Goal: Task Accomplishment & Management: Complete application form

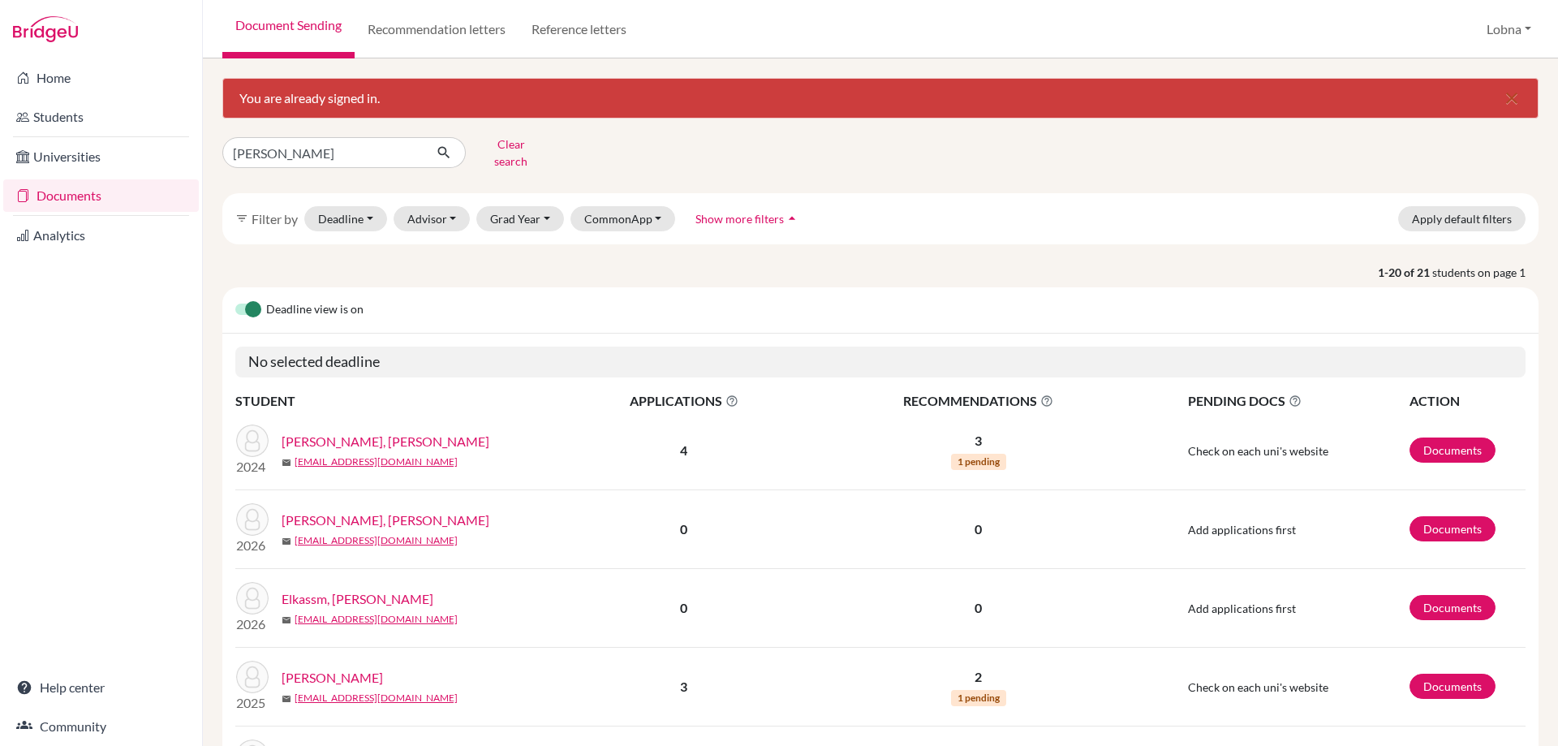
click at [45, 29] on img at bounding box center [45, 29] width 65 height 26
click at [58, 79] on link "Home" at bounding box center [101, 78] width 196 height 32
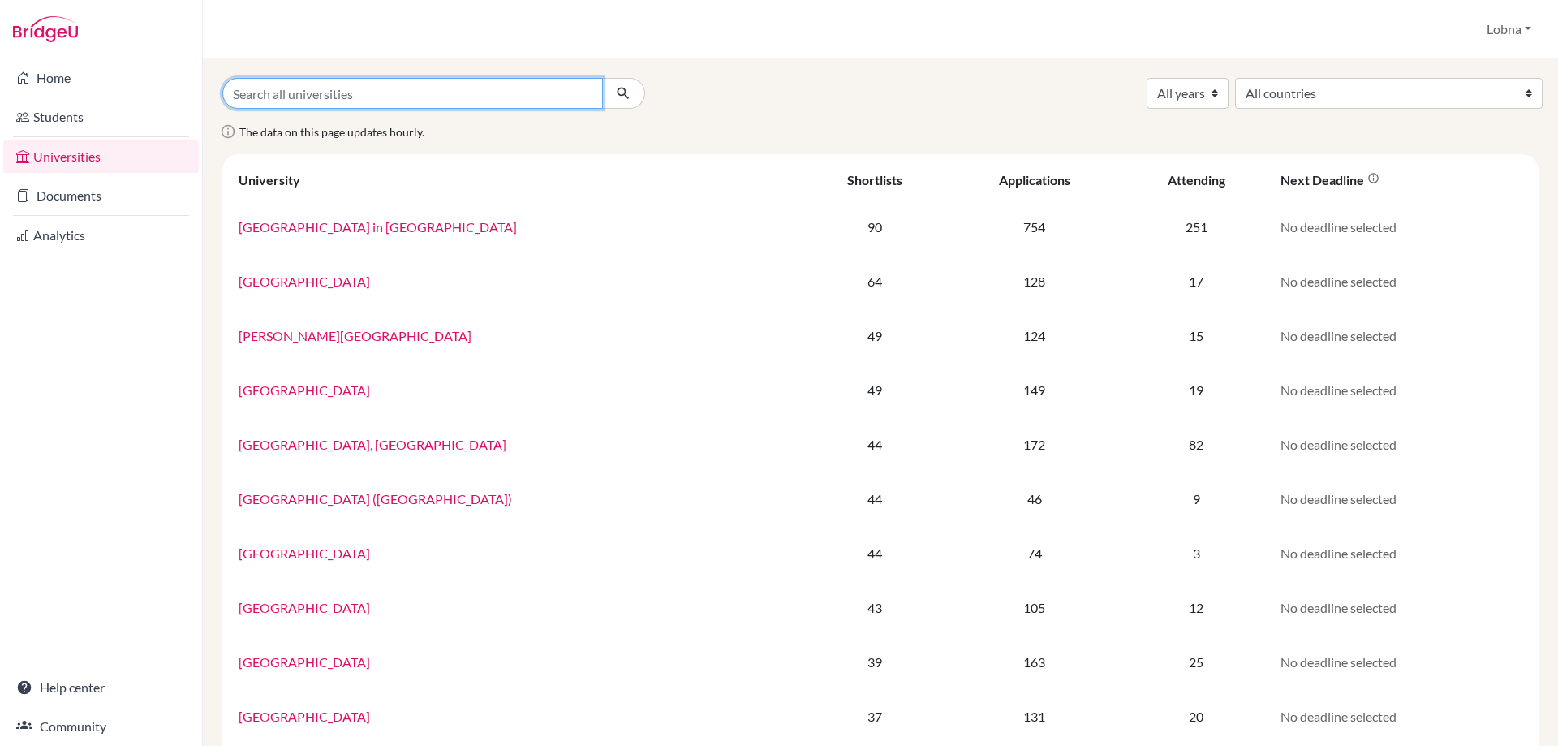
click at [376, 95] on input "Search all universities" at bounding box center [412, 93] width 381 height 31
type input "mar"
click at [602, 78] on button "submit" at bounding box center [623, 93] width 43 height 31
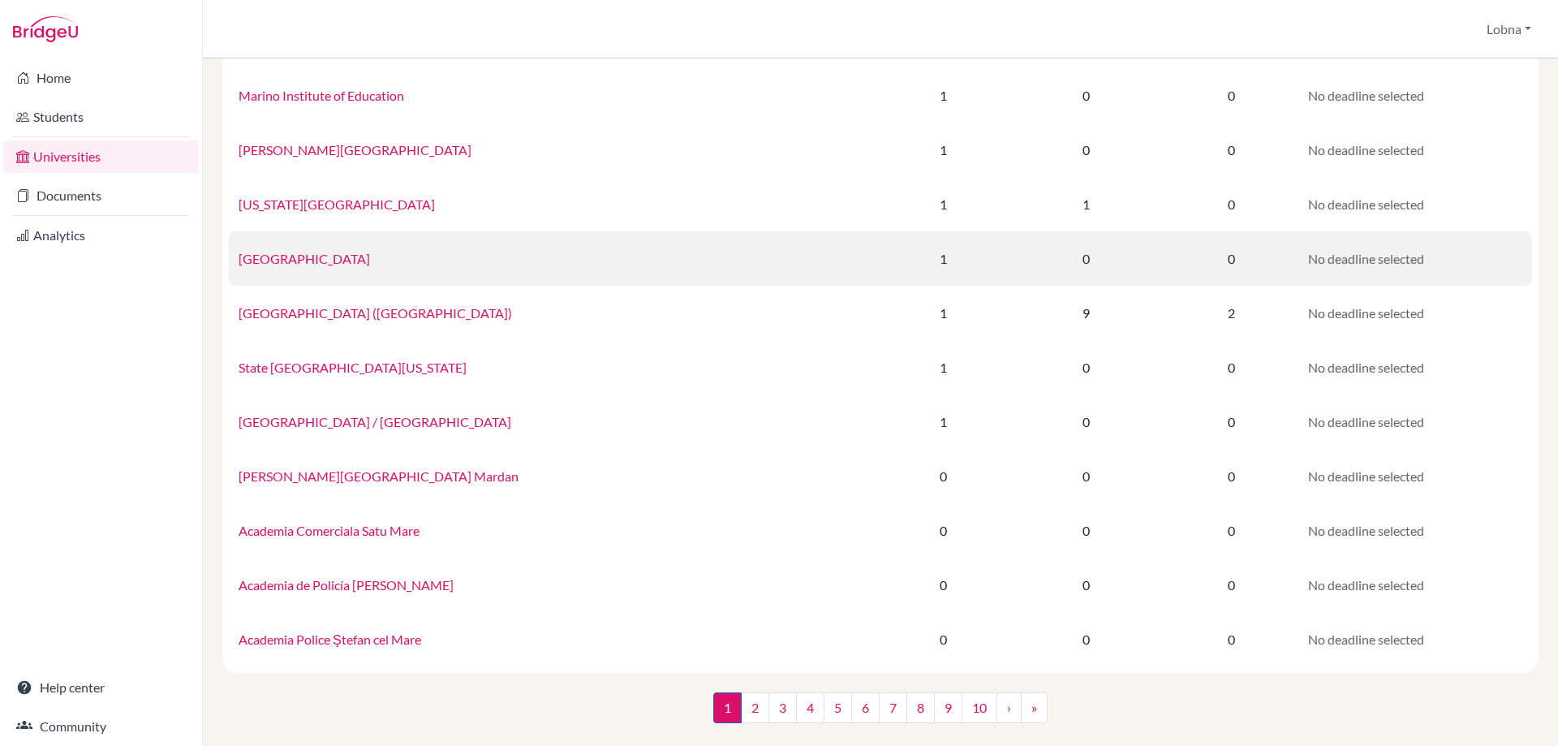
scroll to position [902, 0]
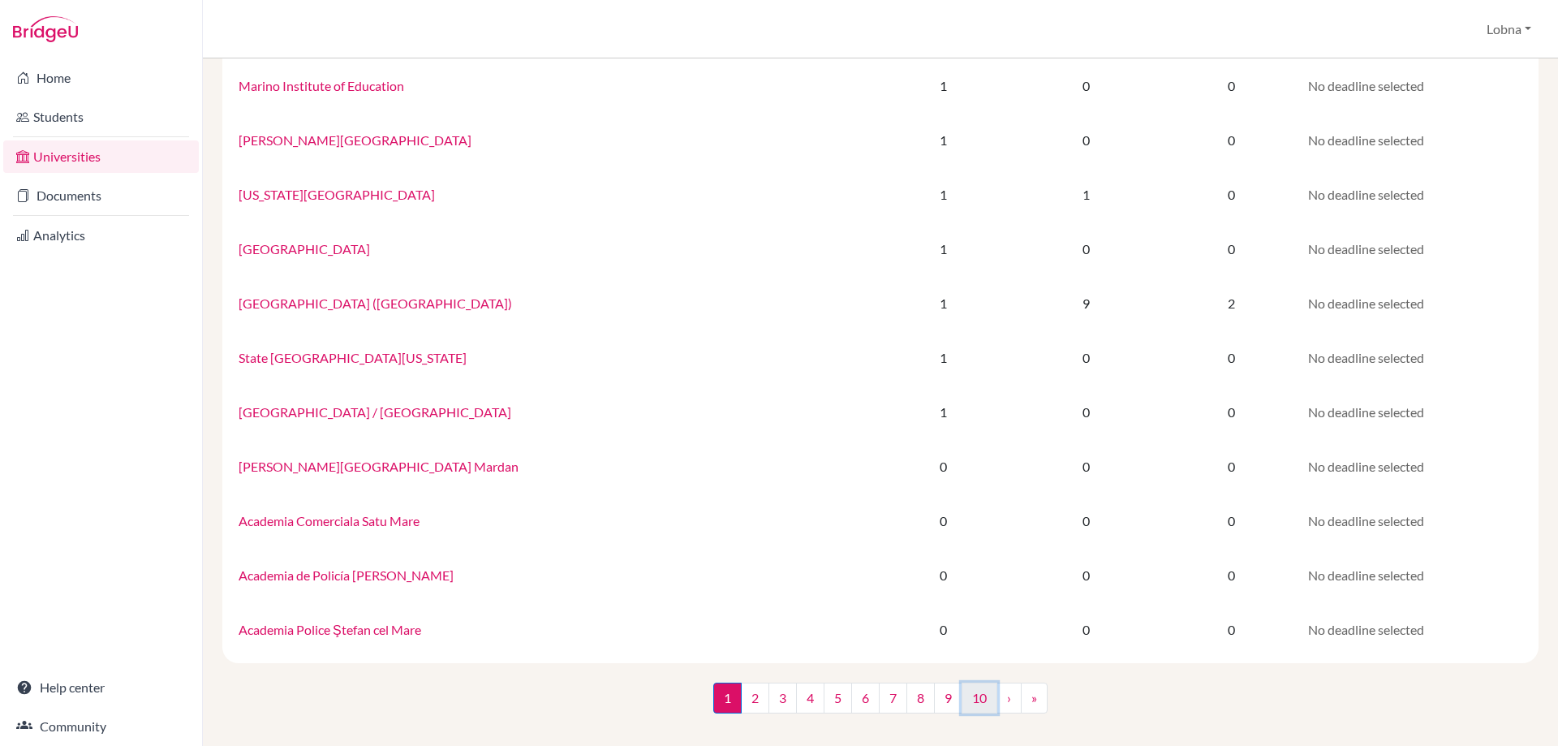
click at [974, 698] on link "10" at bounding box center [979, 697] width 36 height 31
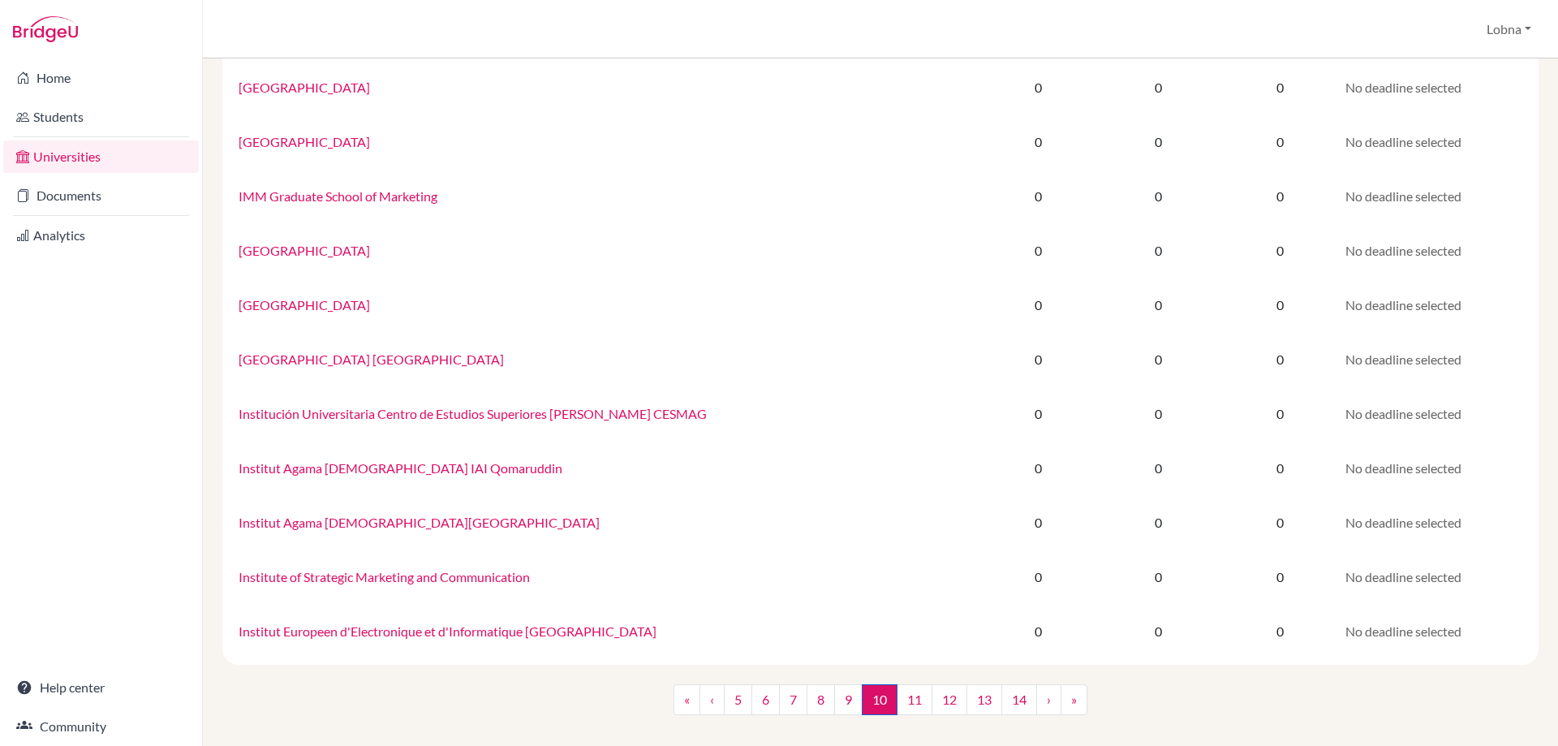
scroll to position [902, 0]
click at [1019, 695] on link "14" at bounding box center [1019, 697] width 36 height 31
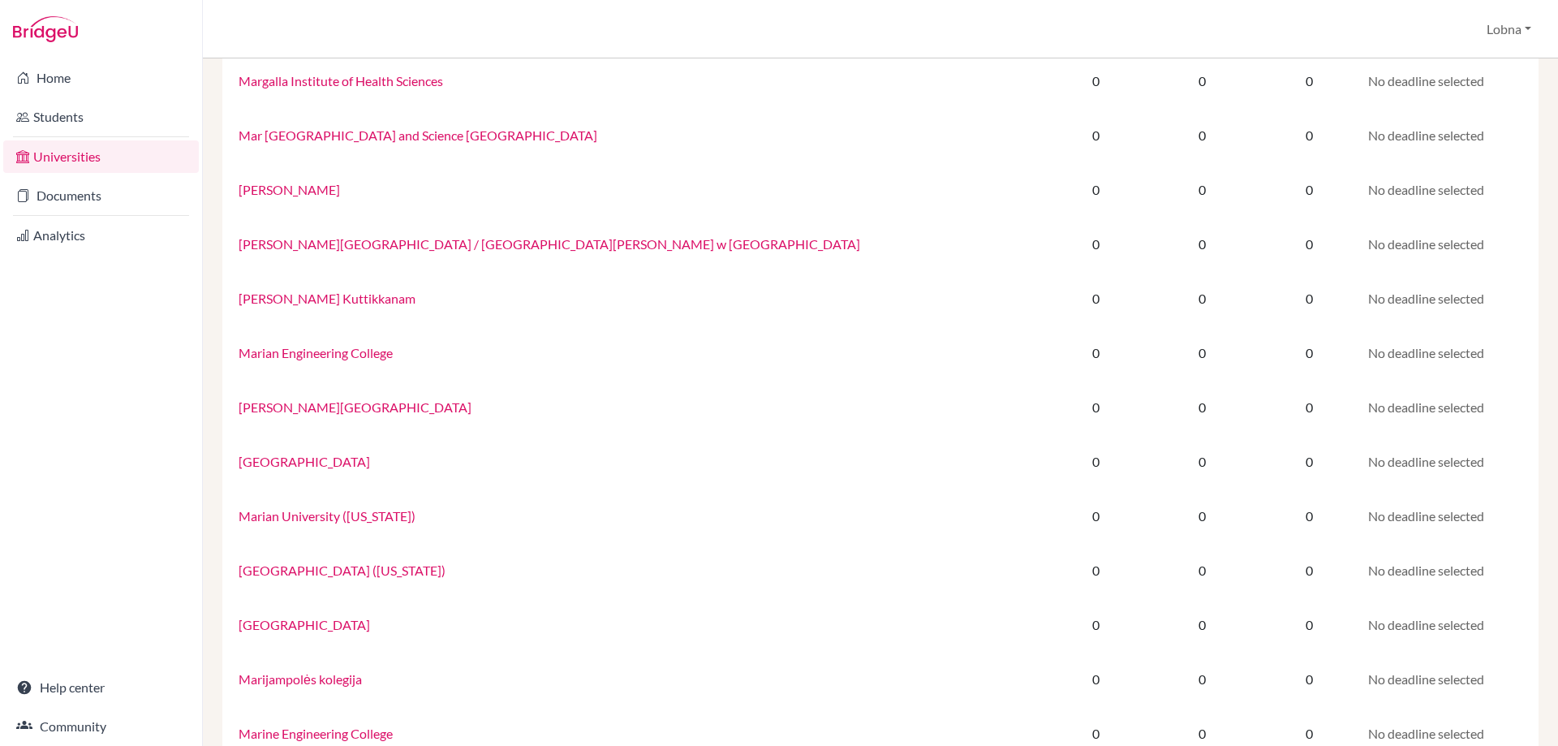
scroll to position [902, 0]
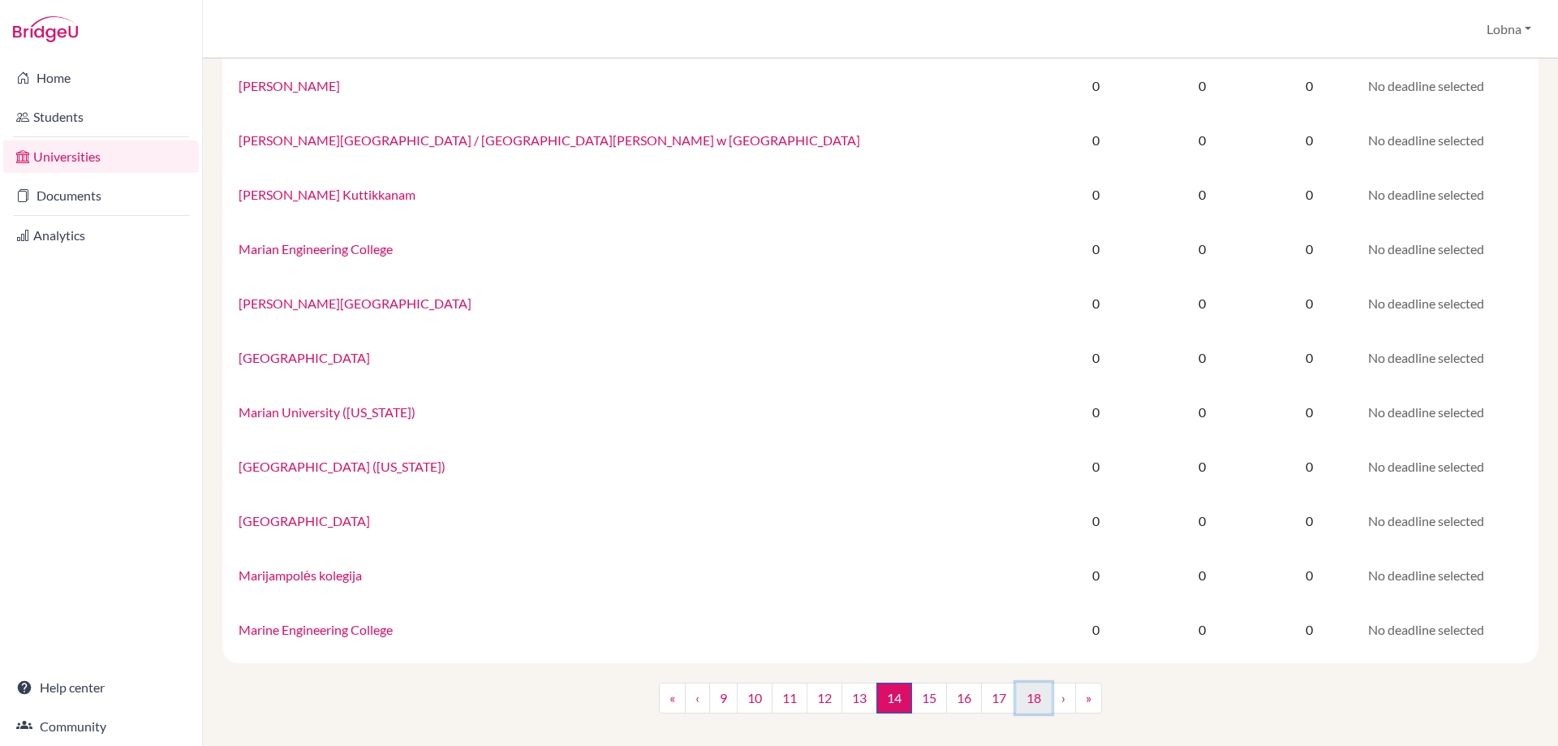
click at [1038, 691] on link "18" at bounding box center [1034, 697] width 36 height 31
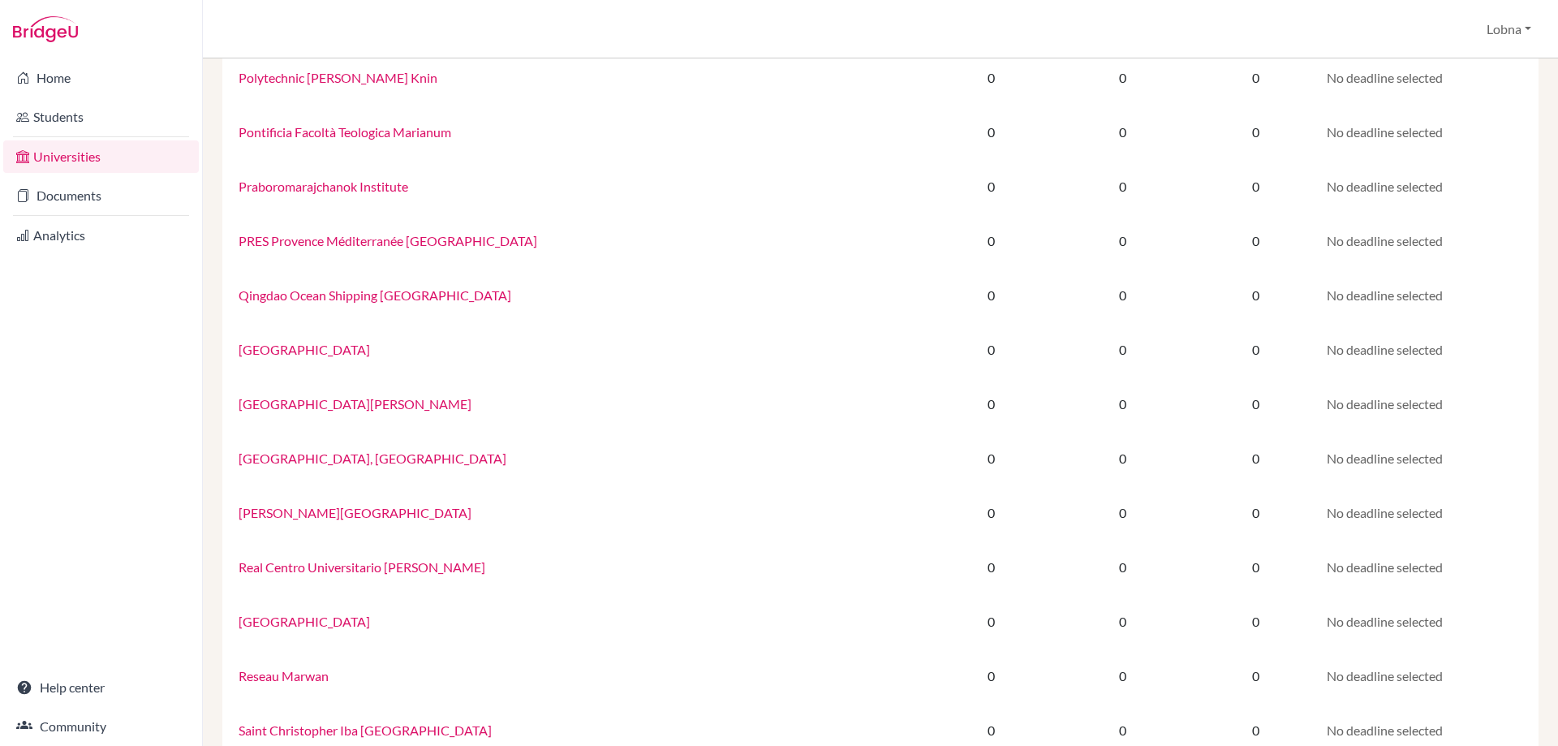
scroll to position [902, 0]
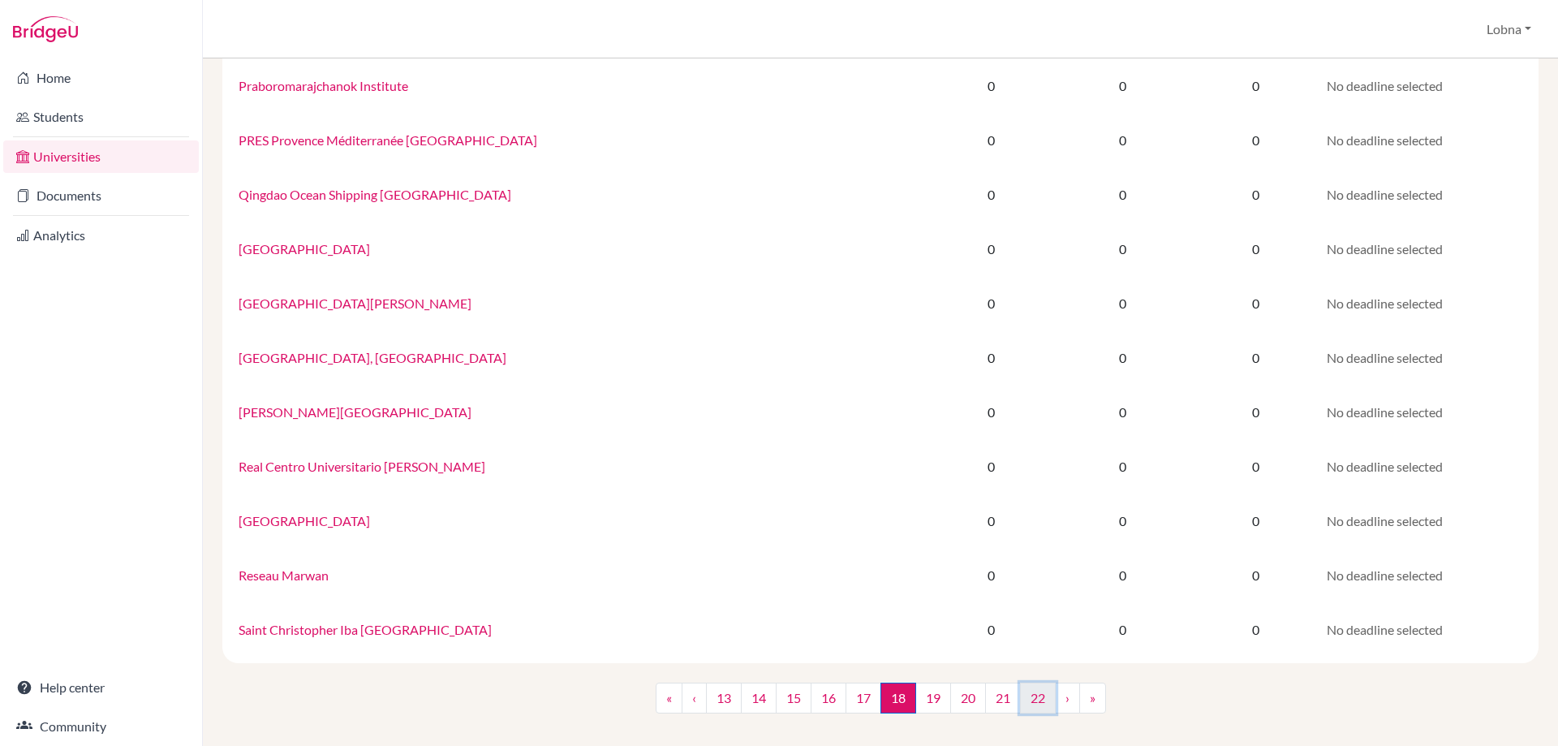
click at [1034, 692] on link "22" at bounding box center [1038, 697] width 36 height 31
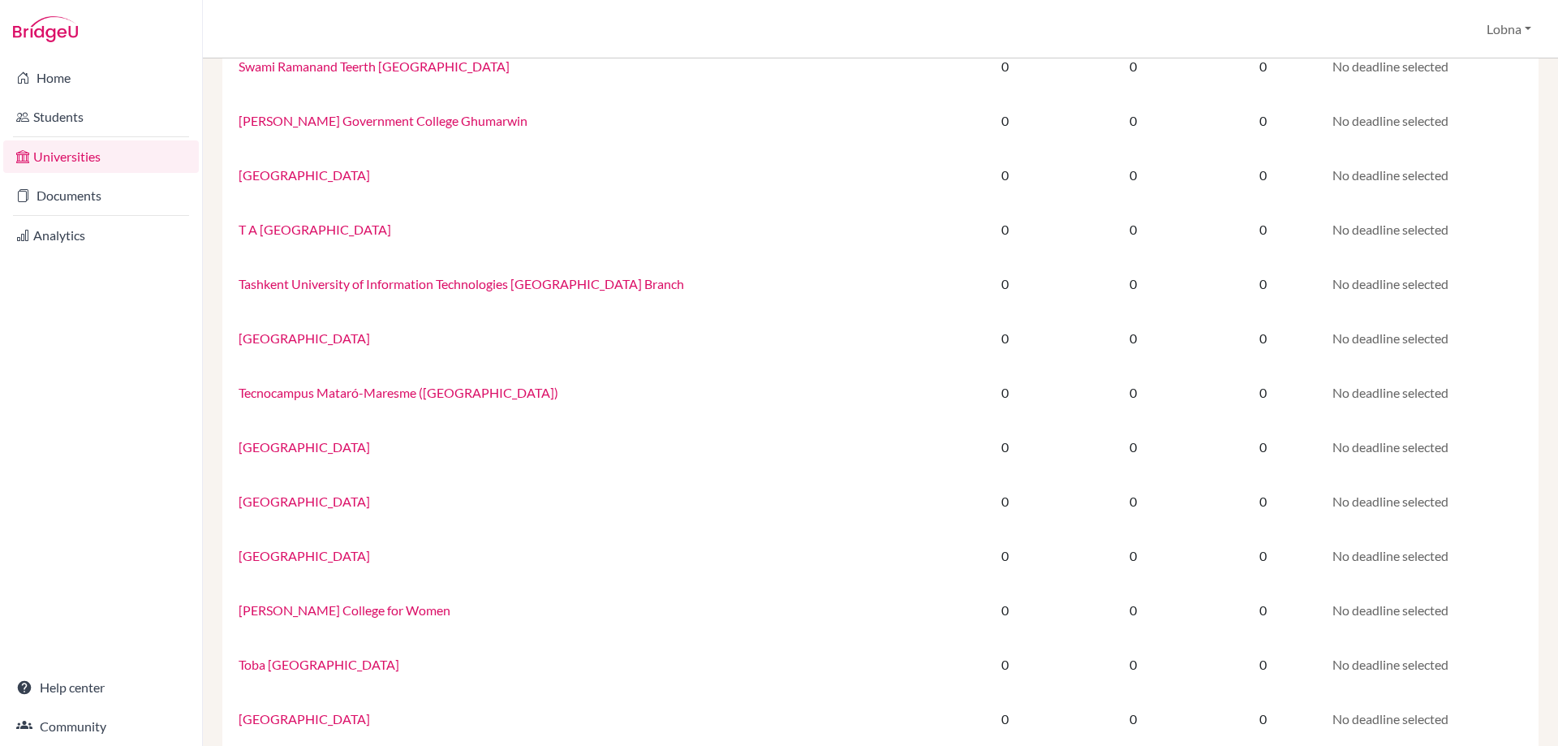
scroll to position [902, 0]
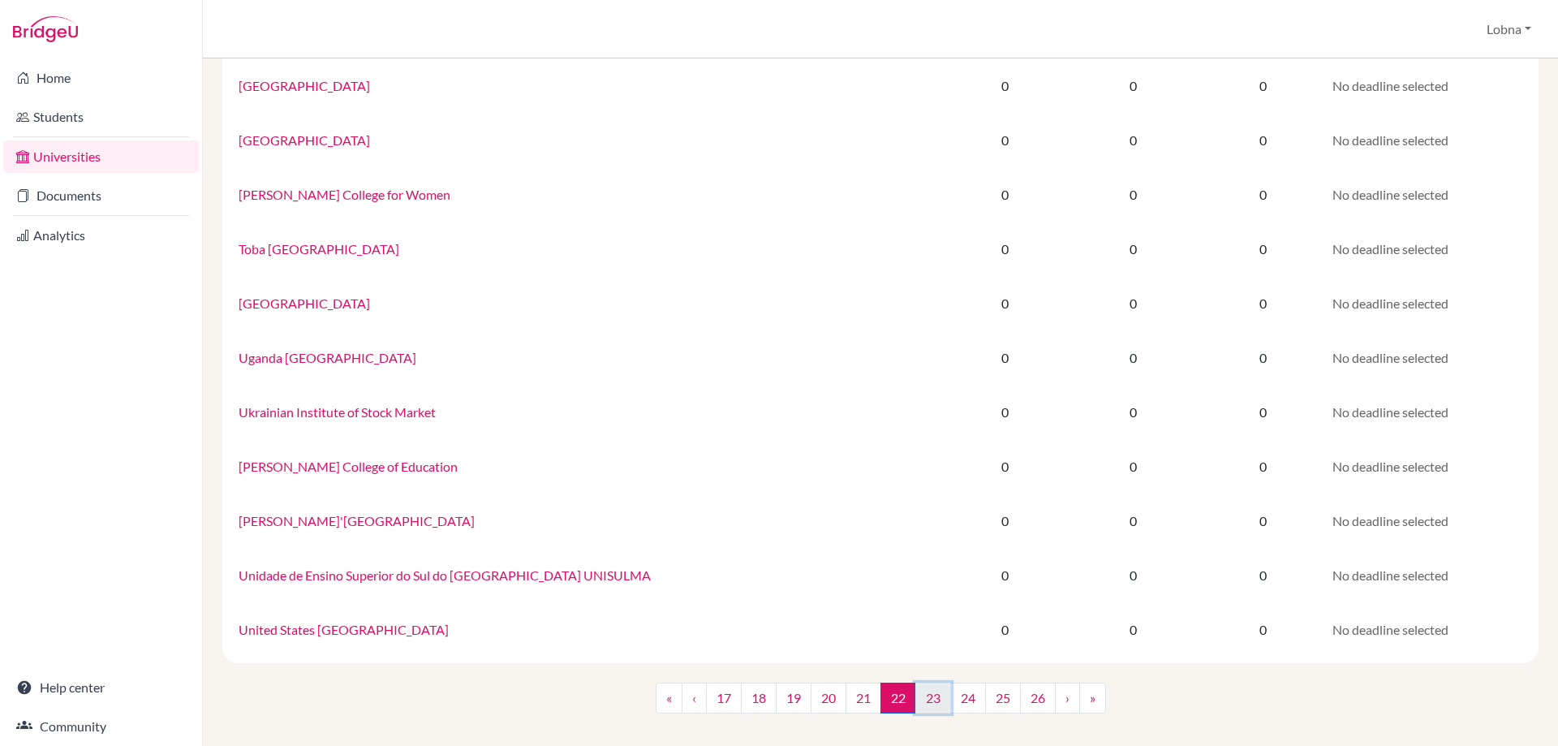
click at [925, 699] on link "23" at bounding box center [933, 697] width 36 height 31
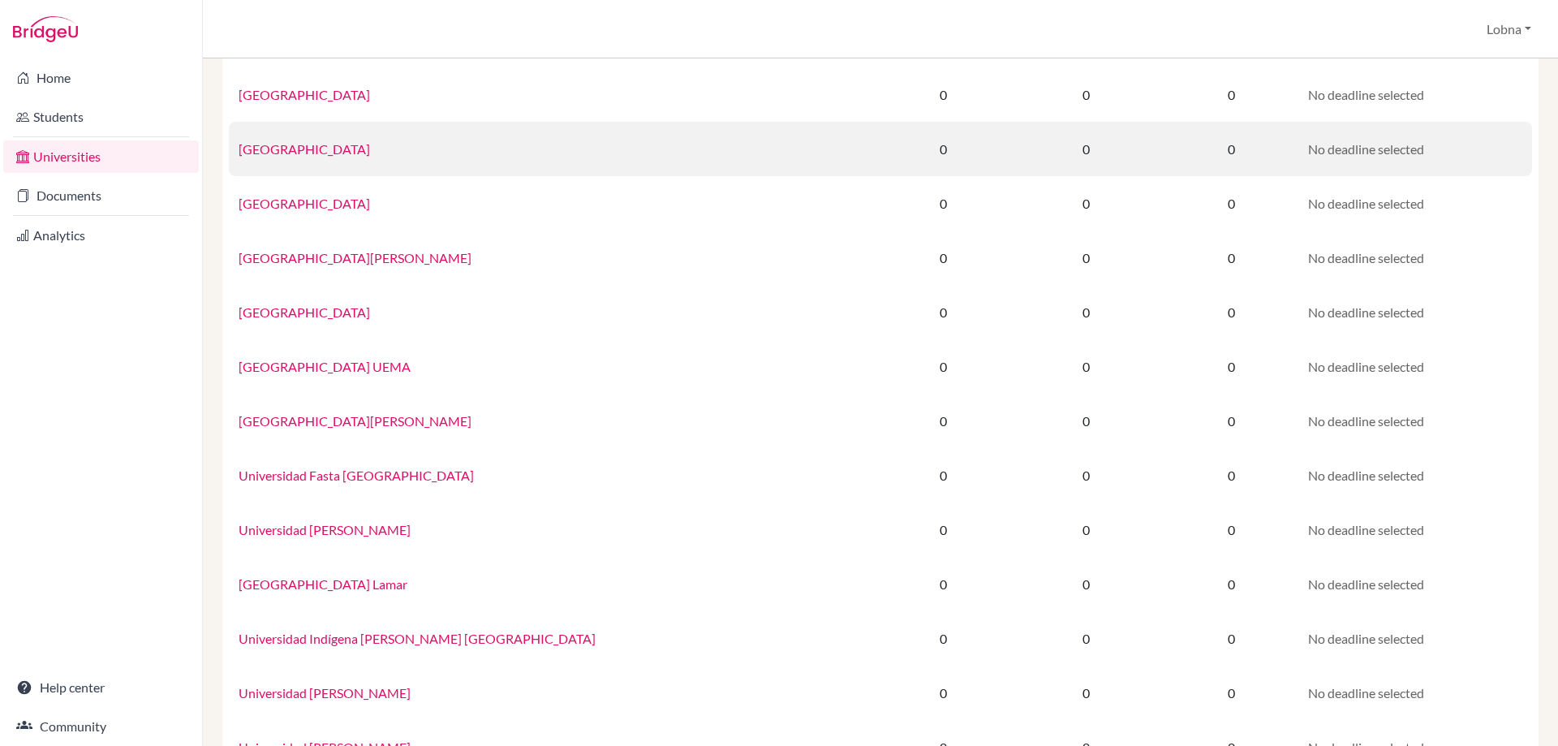
scroll to position [892, 0]
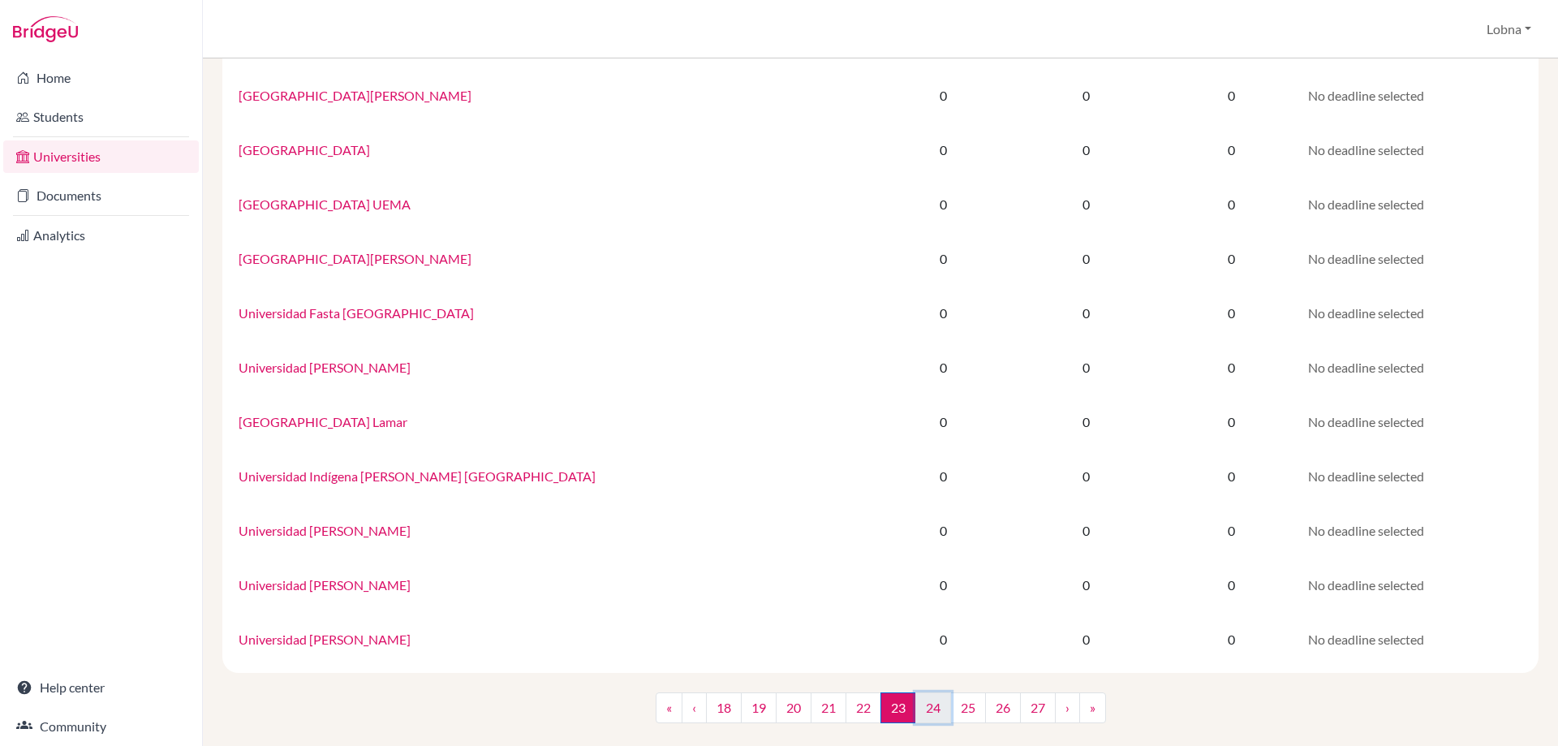
click at [923, 706] on link "24" at bounding box center [933, 707] width 36 height 31
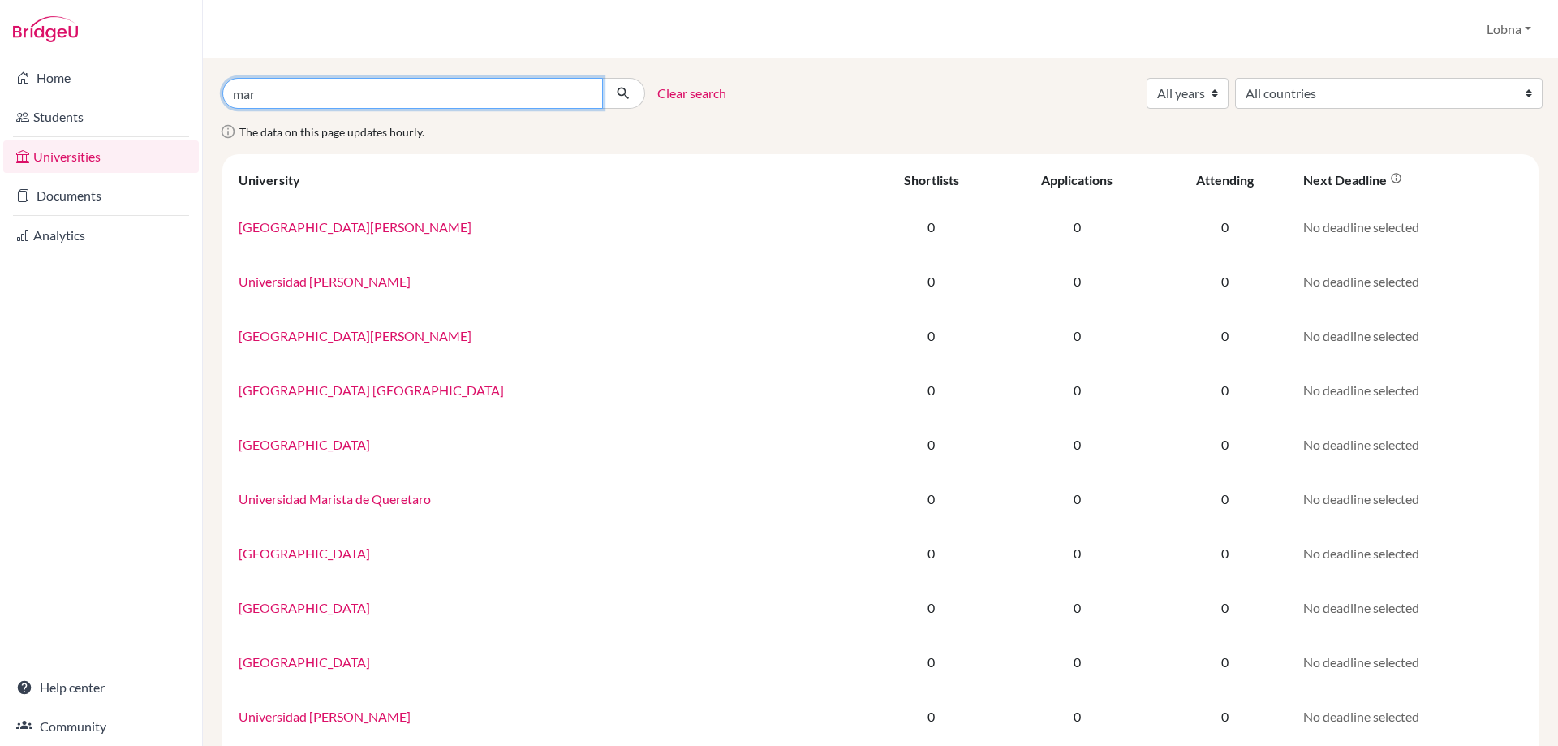
click at [295, 92] on input "mar" at bounding box center [412, 93] width 381 height 31
drag, startPoint x: 279, startPoint y: 93, endPoint x: 226, endPoint y: 92, distance: 53.6
click at [226, 92] on input "mar" at bounding box center [412, 93] width 381 height 31
paste input "University of Maryland-College Park"
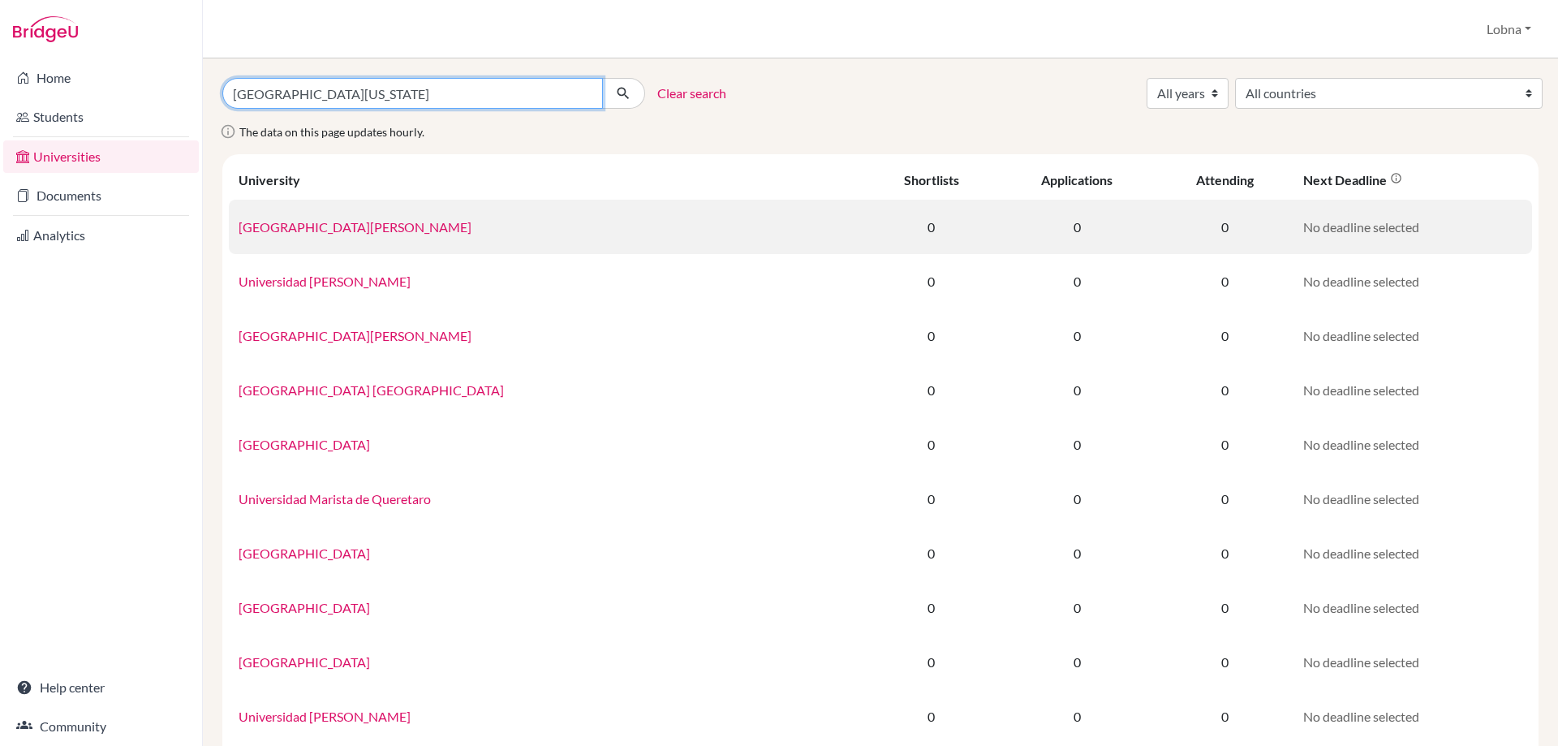
type input "University of Maryland-College Park"
click at [602, 78] on button "submit" at bounding box center [623, 93] width 43 height 31
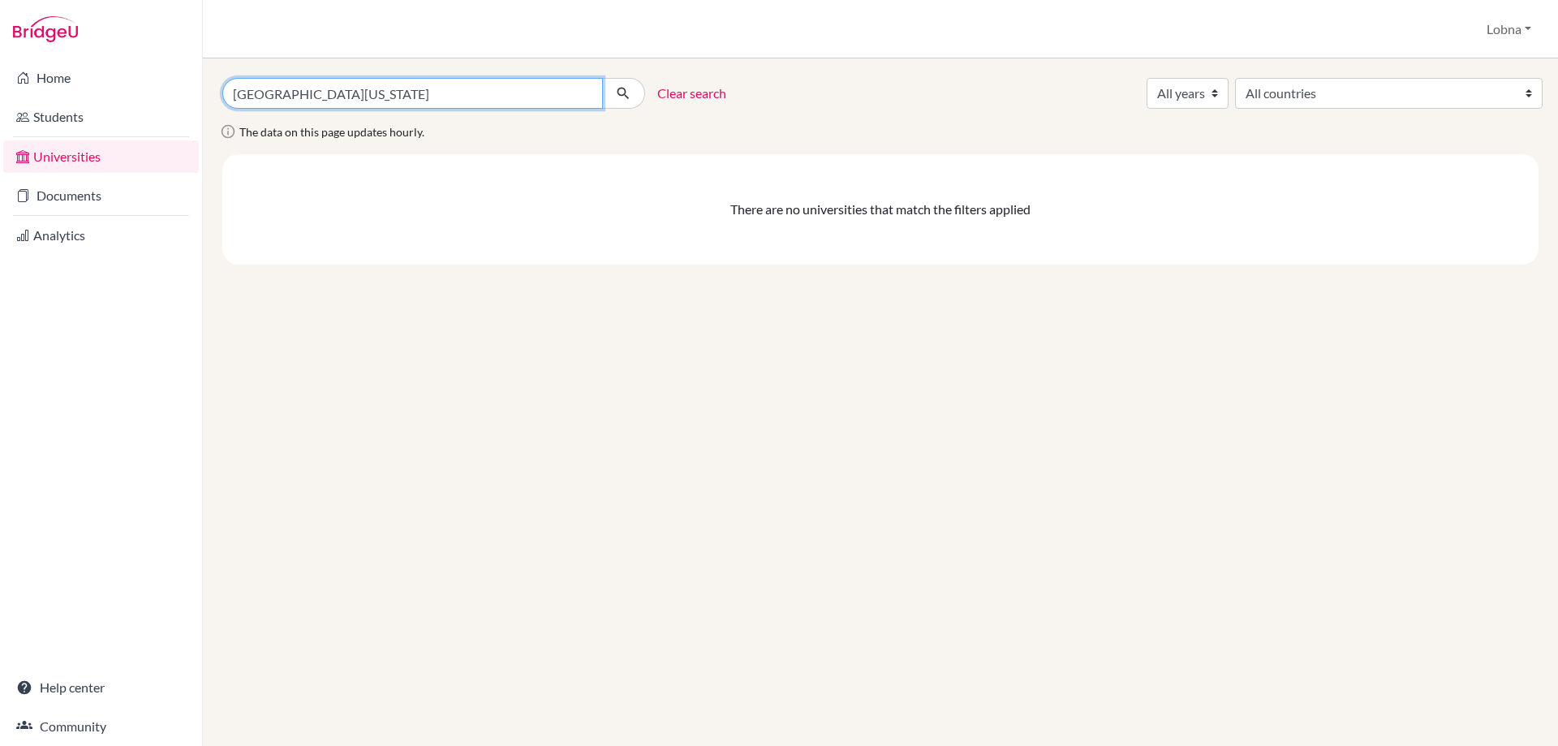
click at [454, 92] on input "University of Maryland-College Park" at bounding box center [412, 93] width 381 height 31
type input "[GEOGRAPHIC_DATA][US_STATE]"
click at [602, 78] on button "submit" at bounding box center [623, 93] width 43 height 31
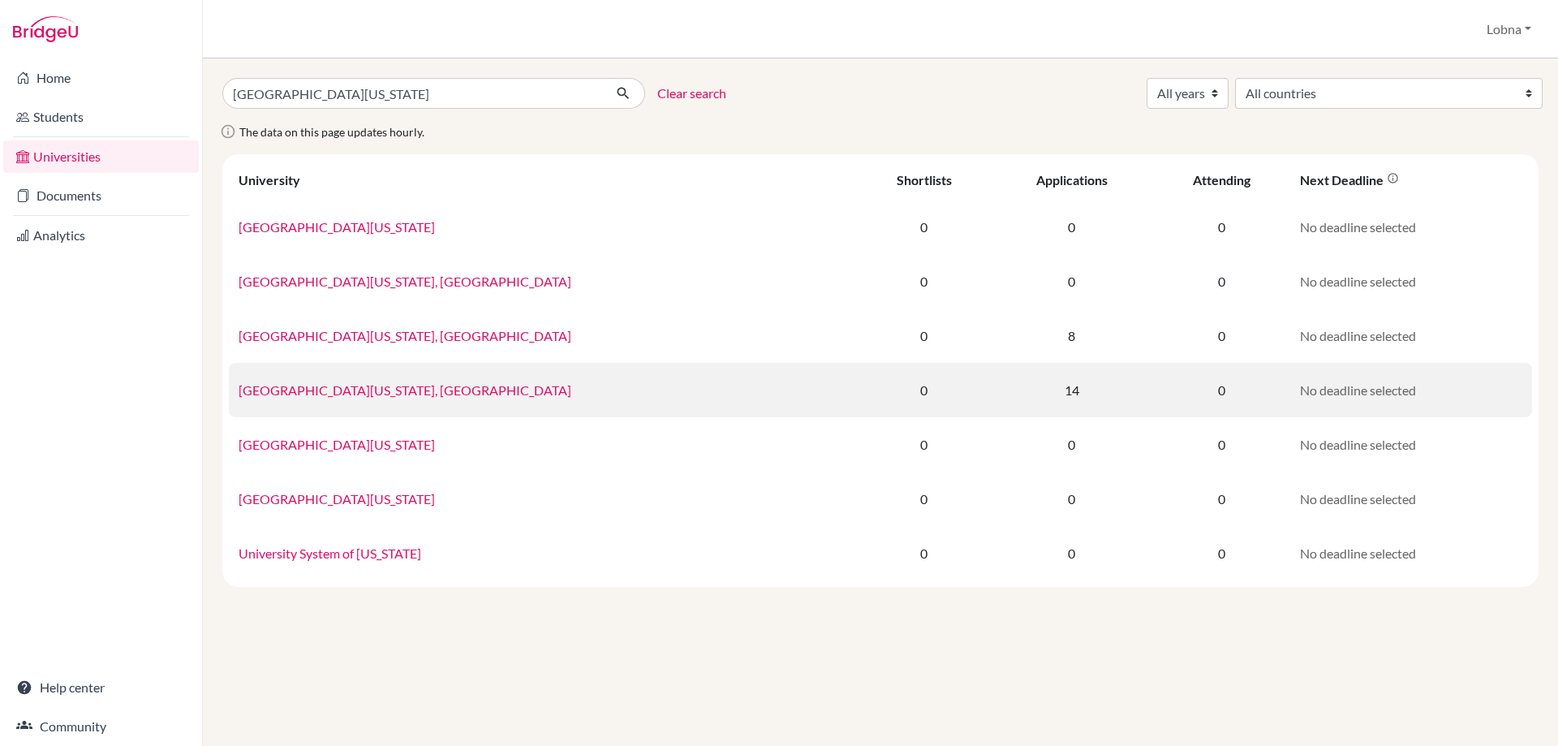
click at [407, 392] on link "[GEOGRAPHIC_DATA][US_STATE], [GEOGRAPHIC_DATA]" at bounding box center [405, 389] width 333 height 15
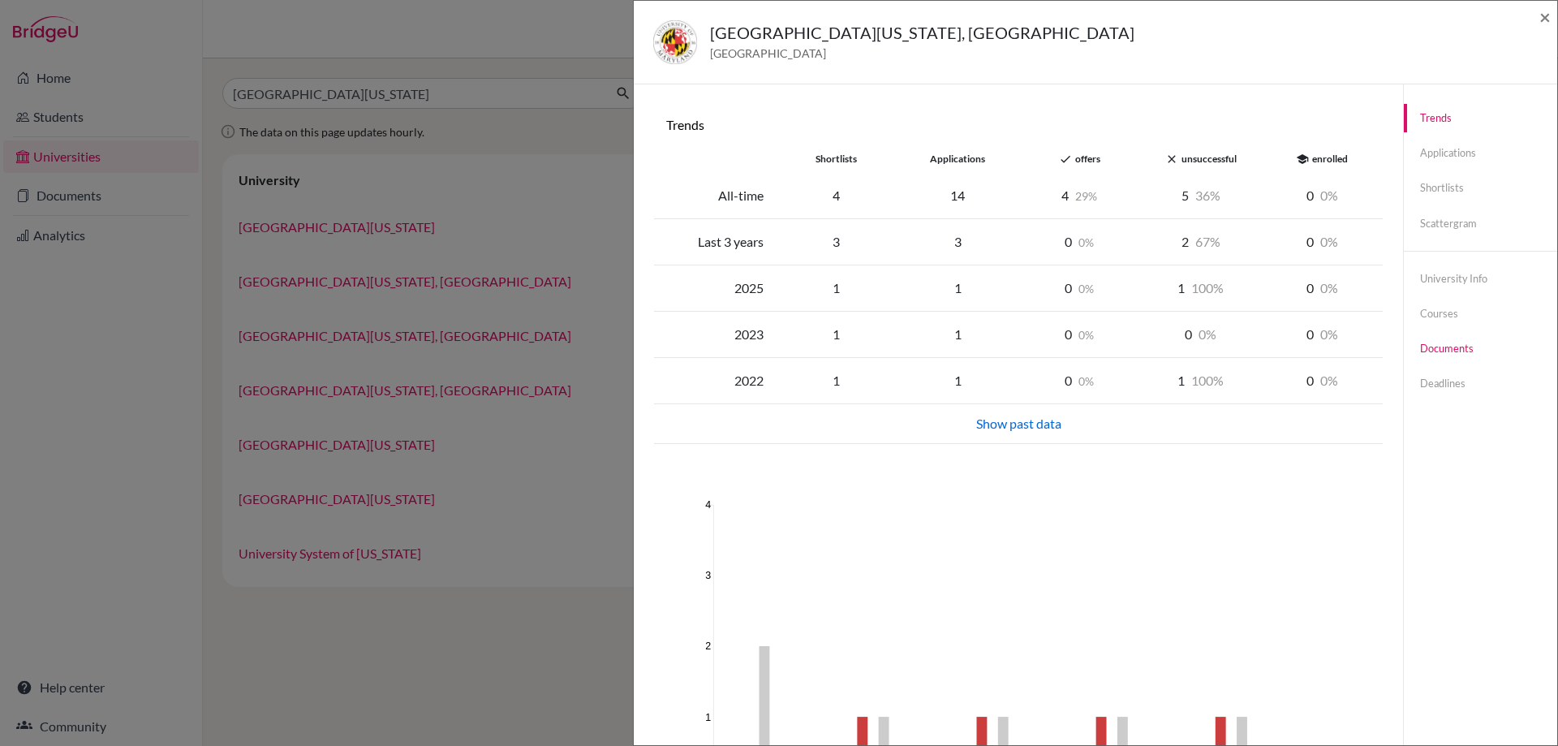
click at [1447, 346] on link "Documents" at bounding box center [1480, 348] width 153 height 28
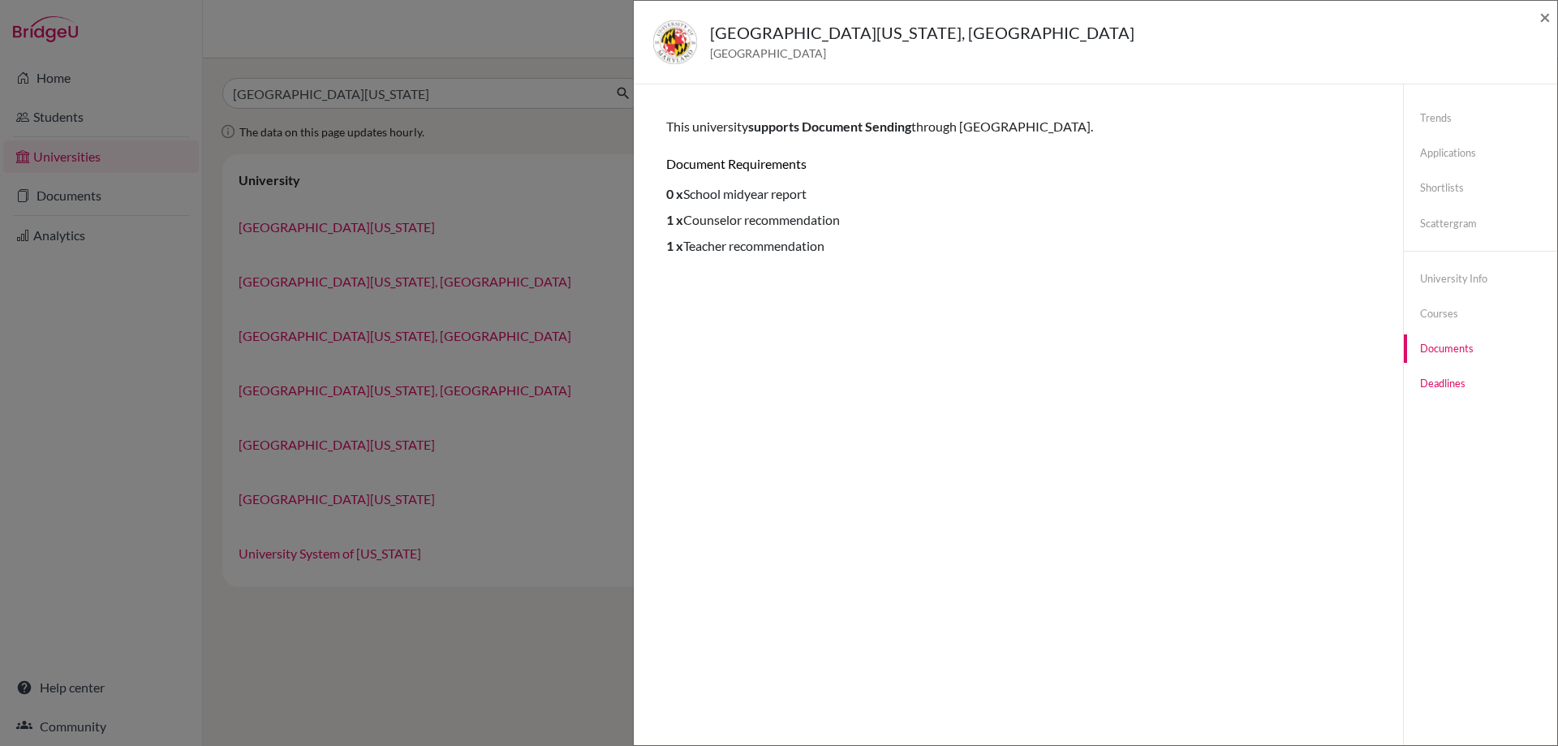
click at [1451, 384] on link "Deadlines" at bounding box center [1480, 383] width 153 height 28
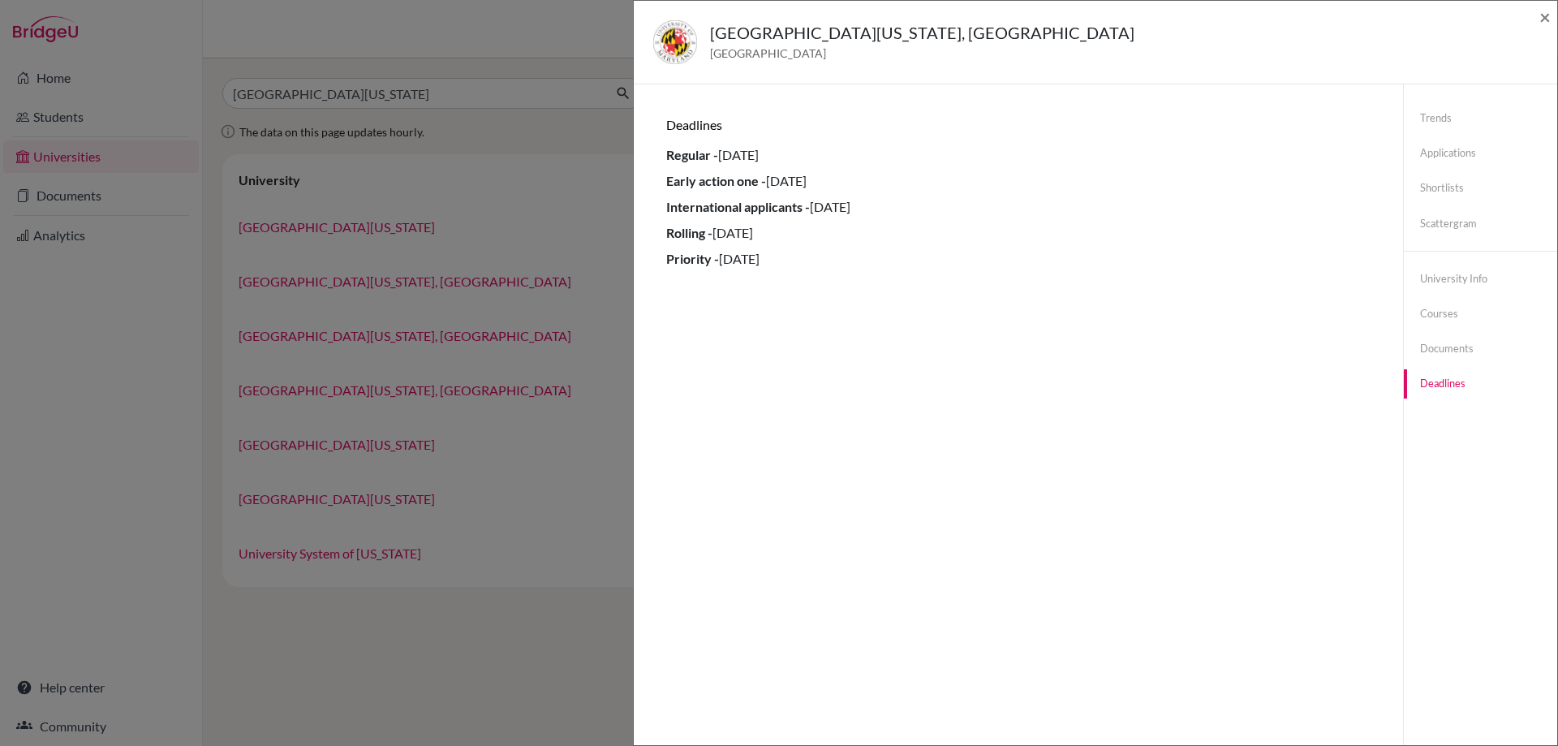
click at [1555, 19] on div "University of Maryland, College Park United States of America ×" at bounding box center [1095, 43] width 923 height 84
click at [1547, 15] on span "×" at bounding box center [1544, 17] width 11 height 24
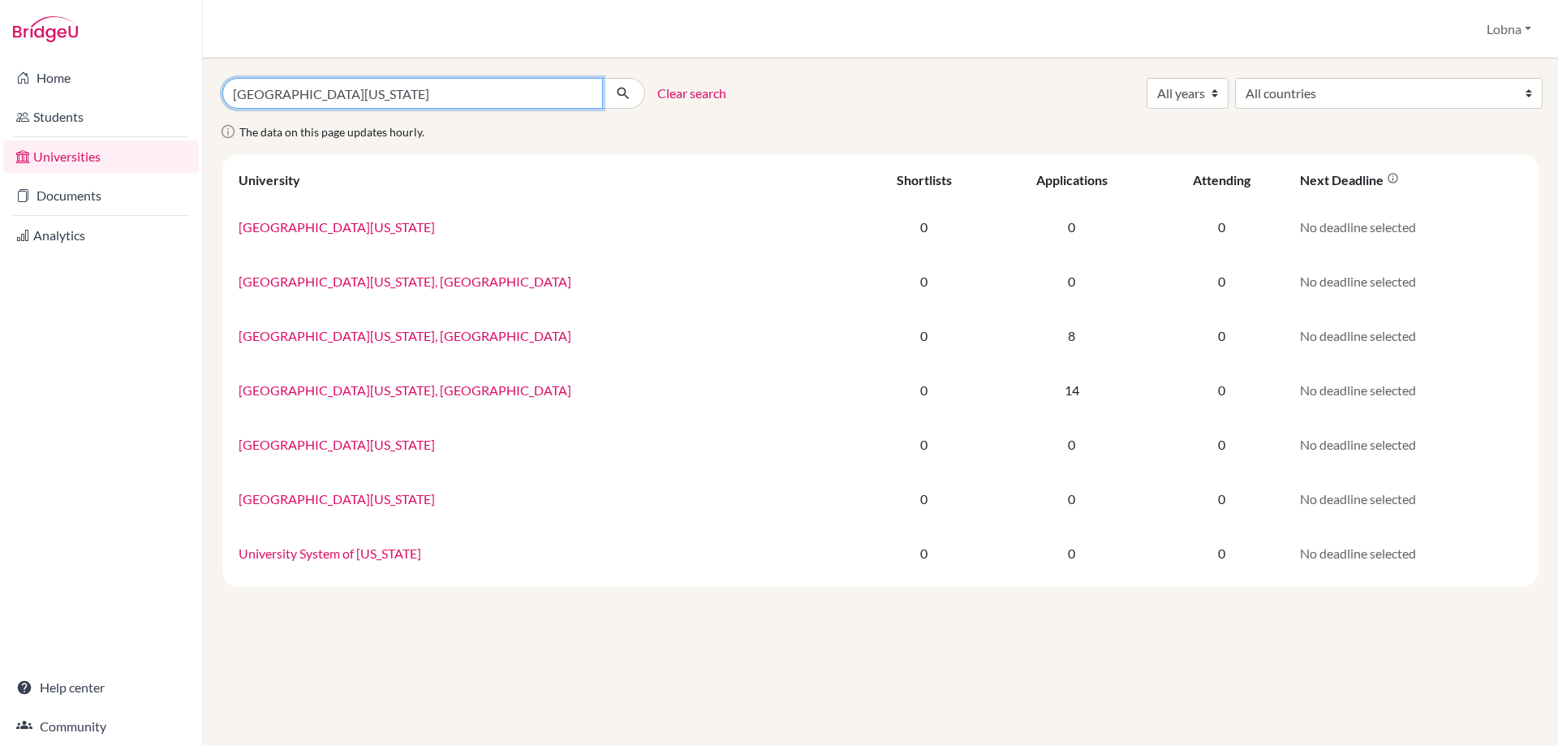
click at [401, 101] on input "University of Maryland" at bounding box center [412, 93] width 381 height 31
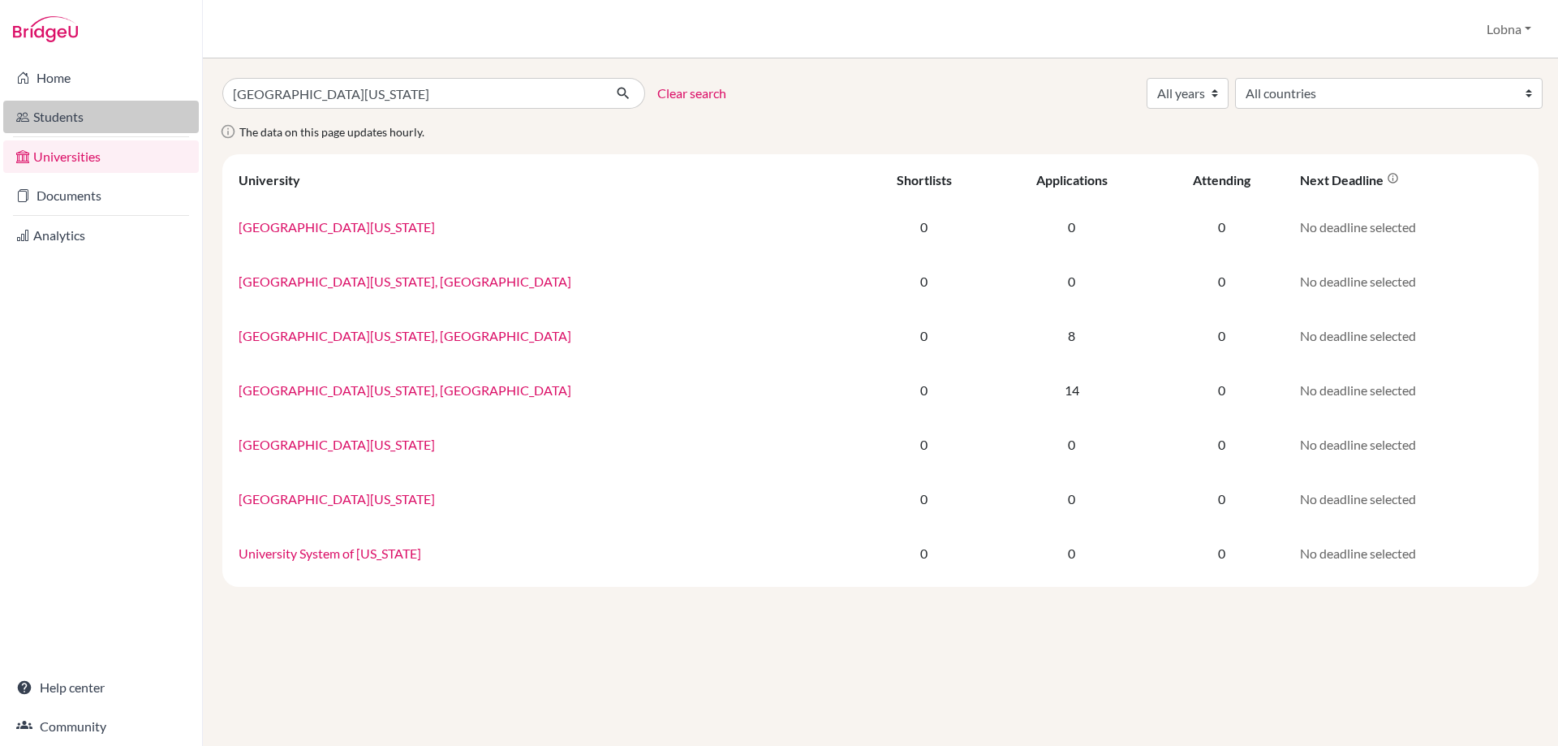
click at [51, 118] on link "Students" at bounding box center [101, 117] width 196 height 32
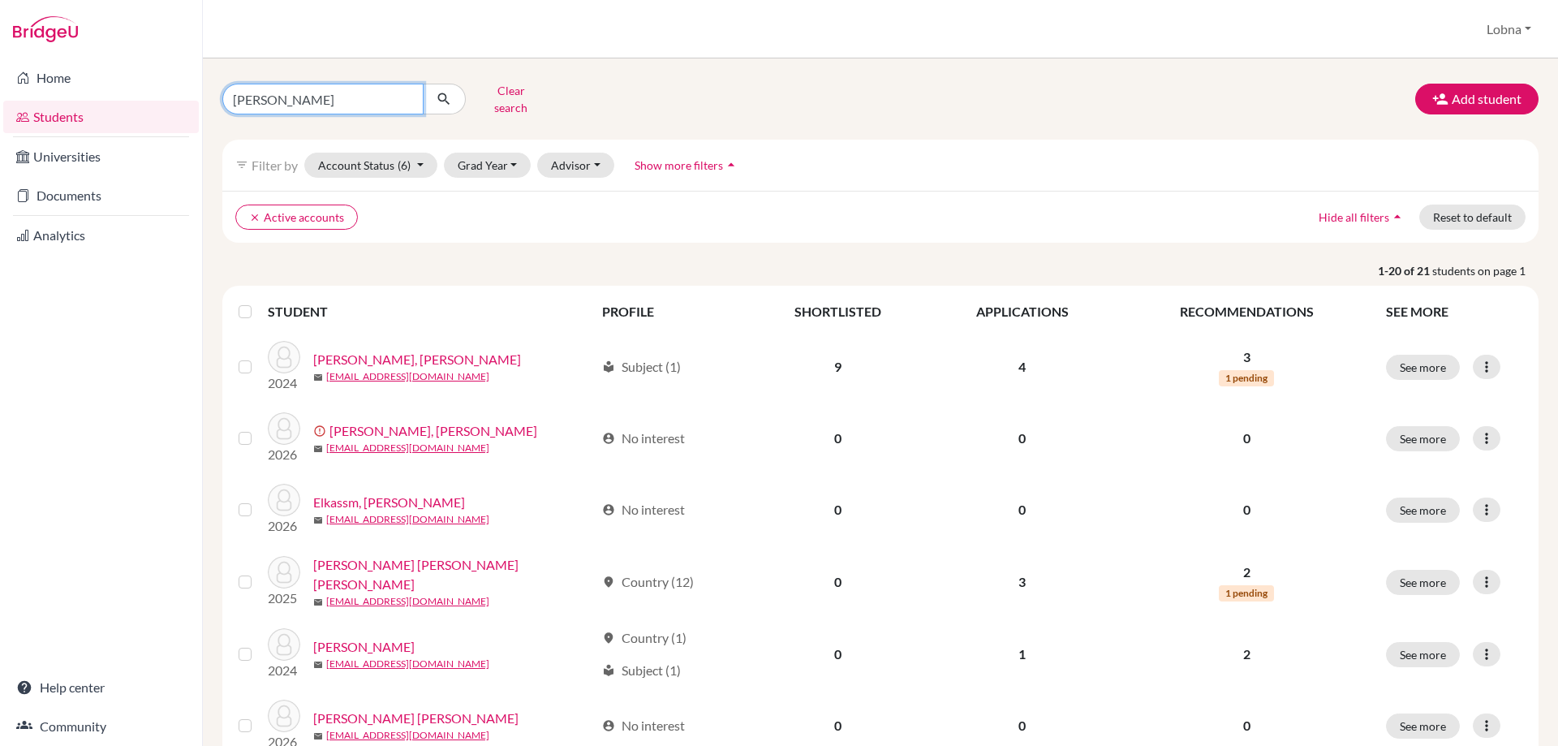
click at [312, 87] on input "hassan" at bounding box center [322, 99] width 201 height 31
type input "atwa"
click button "submit" at bounding box center [444, 99] width 43 height 31
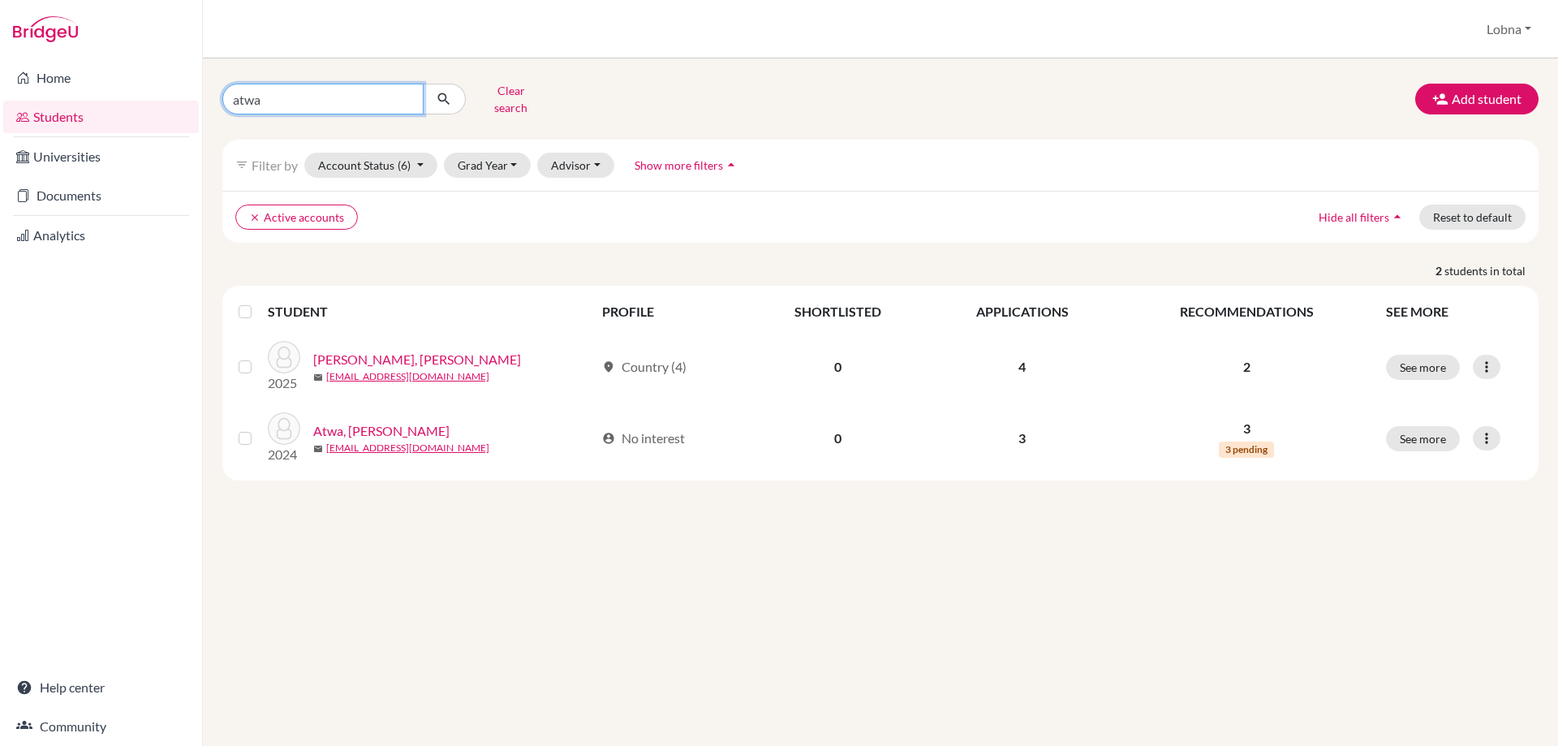
click at [319, 103] on input "atwa" at bounding box center [322, 99] width 201 height 31
click at [320, 93] on input "atwa" at bounding box center [322, 99] width 201 height 31
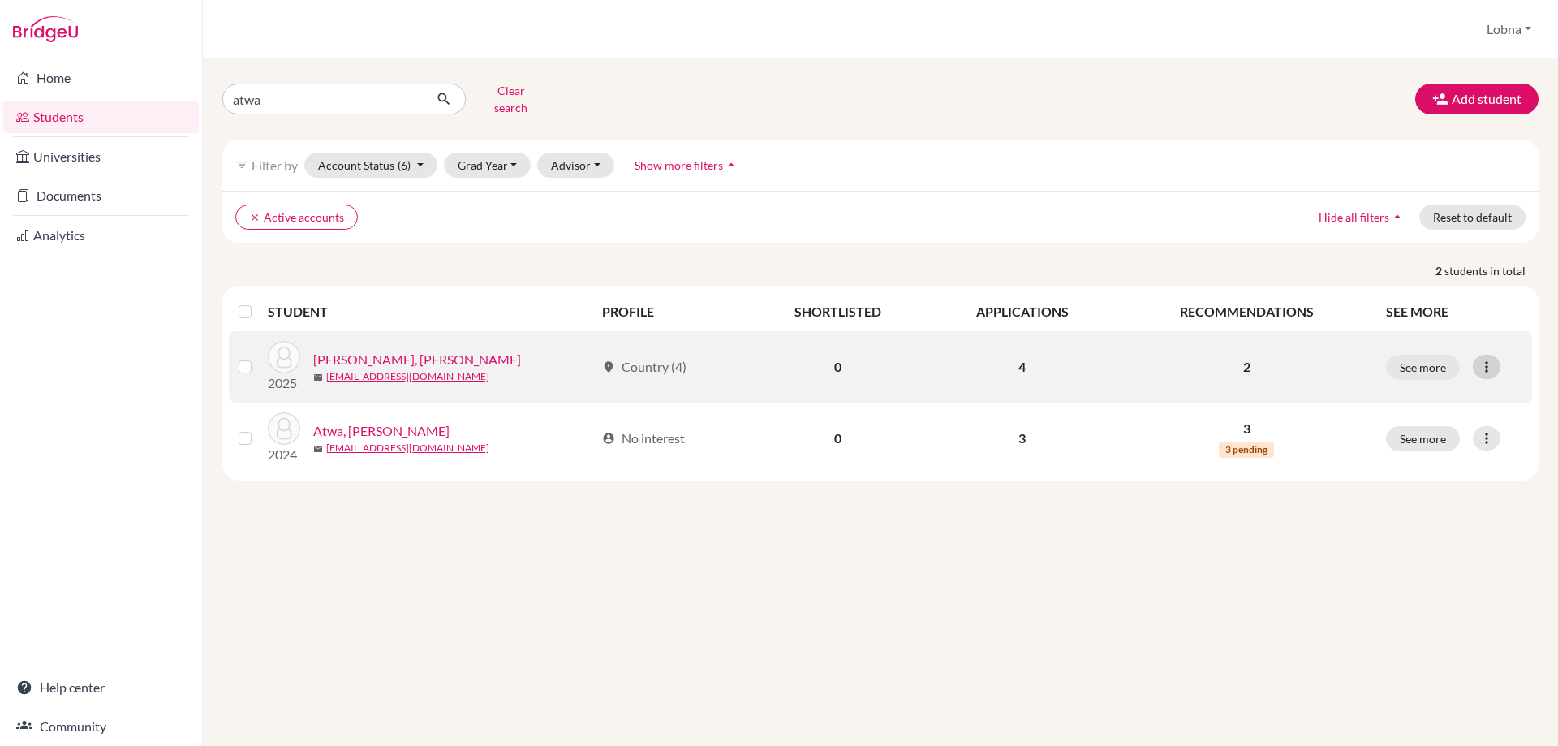
click at [1486, 359] on icon at bounding box center [1486, 367] width 16 height 16
click at [381, 350] on link "Atwa, Habiba Mohamed" at bounding box center [417, 359] width 208 height 19
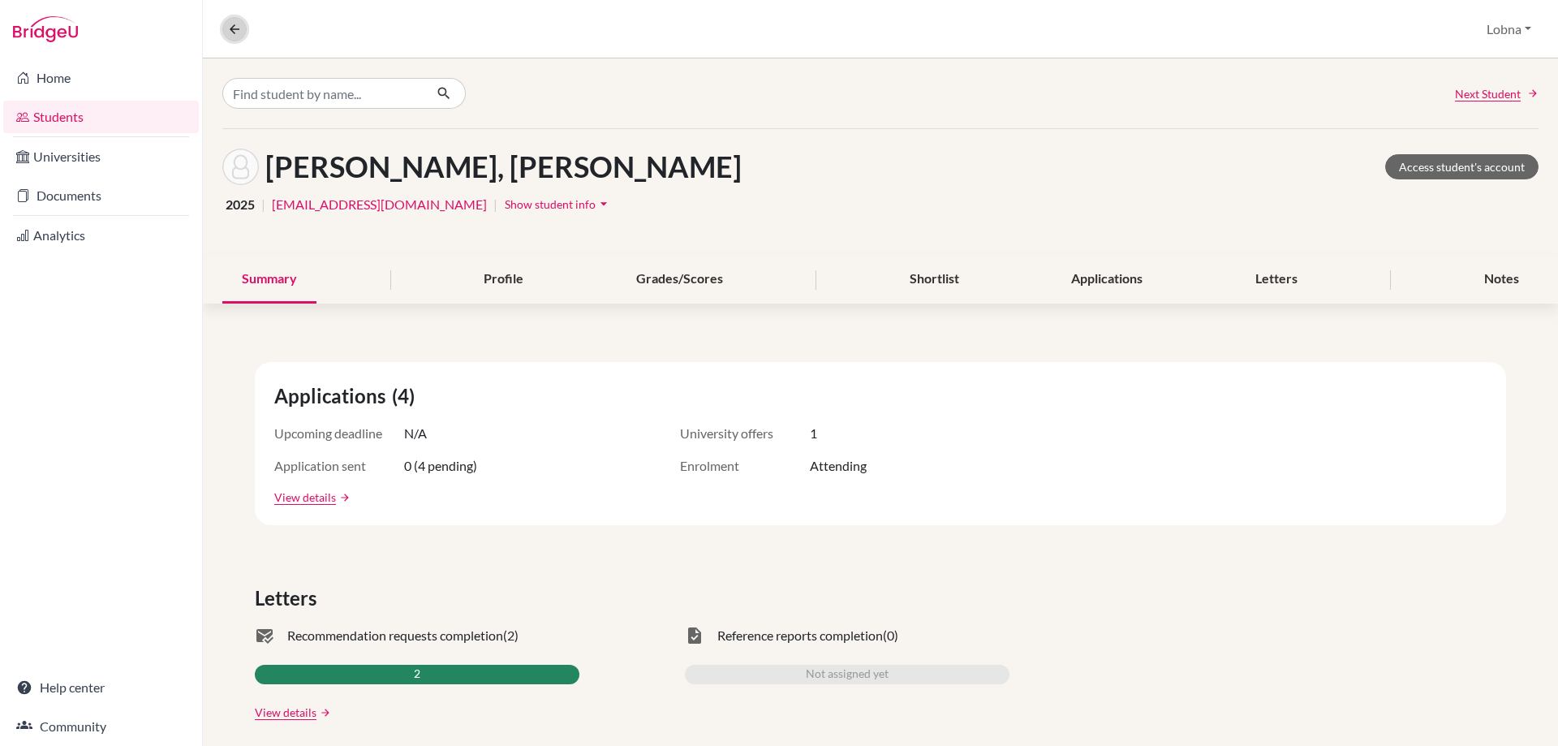
click at [239, 22] on icon at bounding box center [234, 29] width 15 height 15
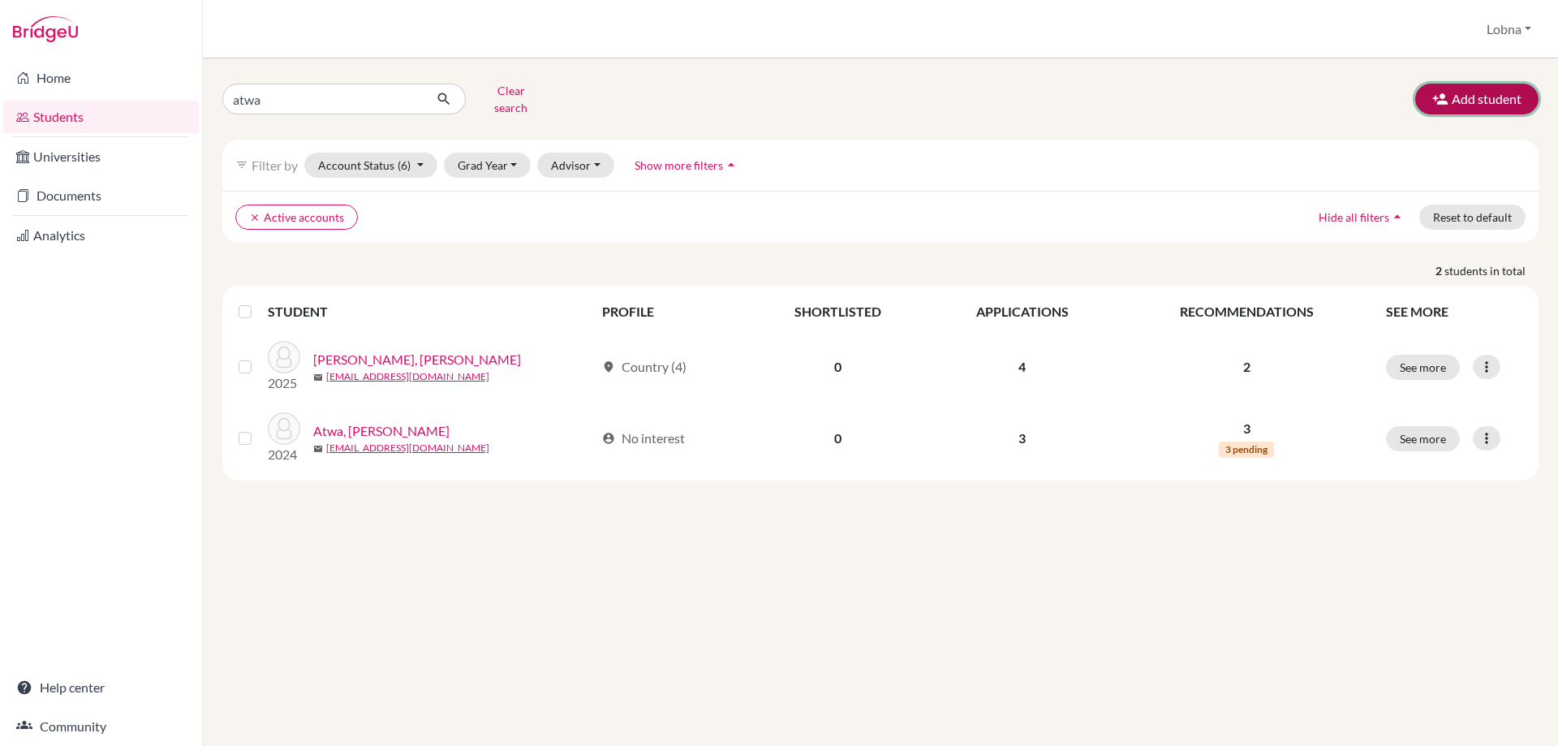
click at [1454, 86] on button "Add student" at bounding box center [1476, 99] width 123 height 31
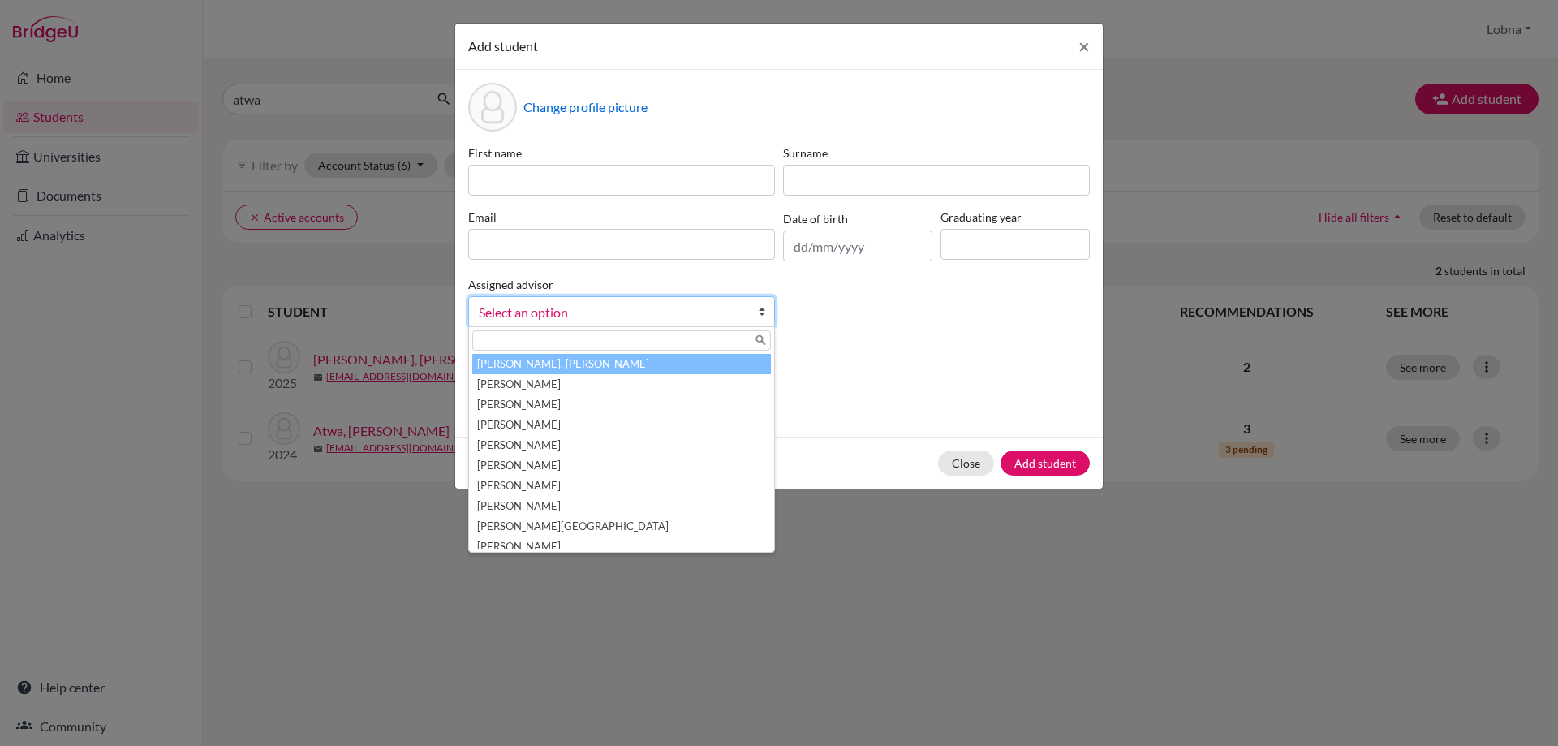
click at [581, 301] on link "Select an option" at bounding box center [621, 311] width 307 height 31
click at [583, 270] on div "First name Surname Email Date of birth Graduating year Assigned advisor Billing…" at bounding box center [779, 242] width 630 height 196
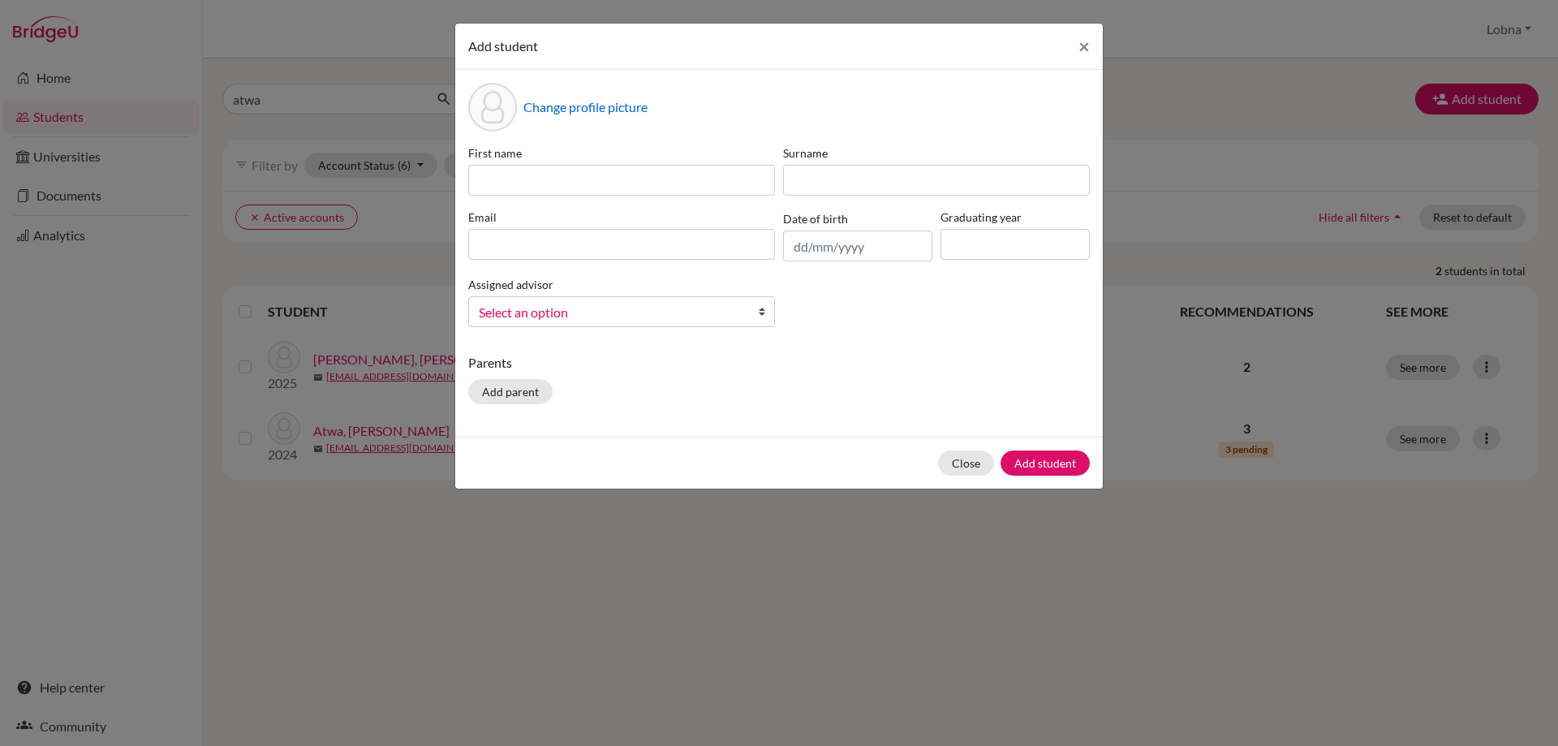
click at [577, 305] on span "Select an option" at bounding box center [611, 312] width 264 height 21
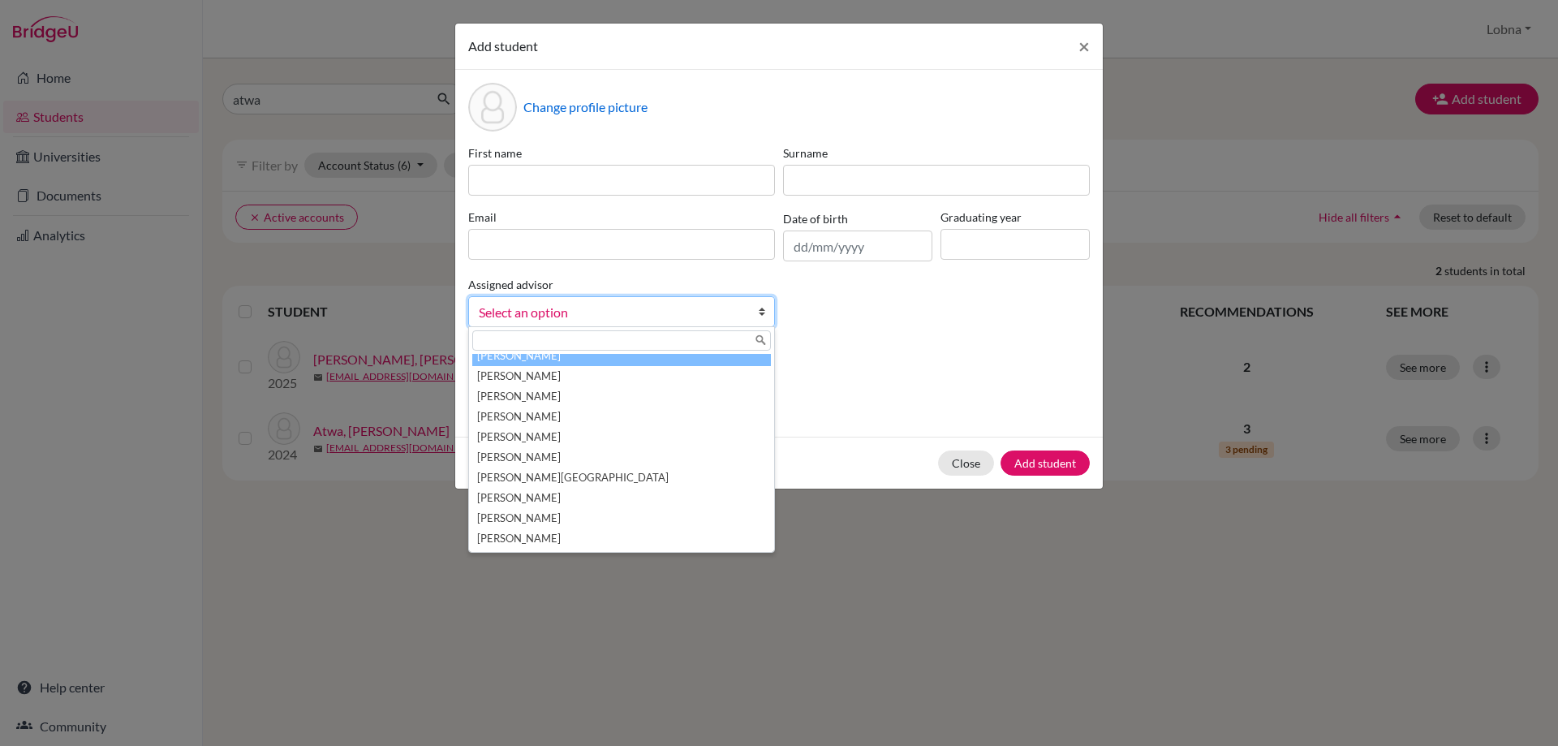
scroll to position [41, 0]
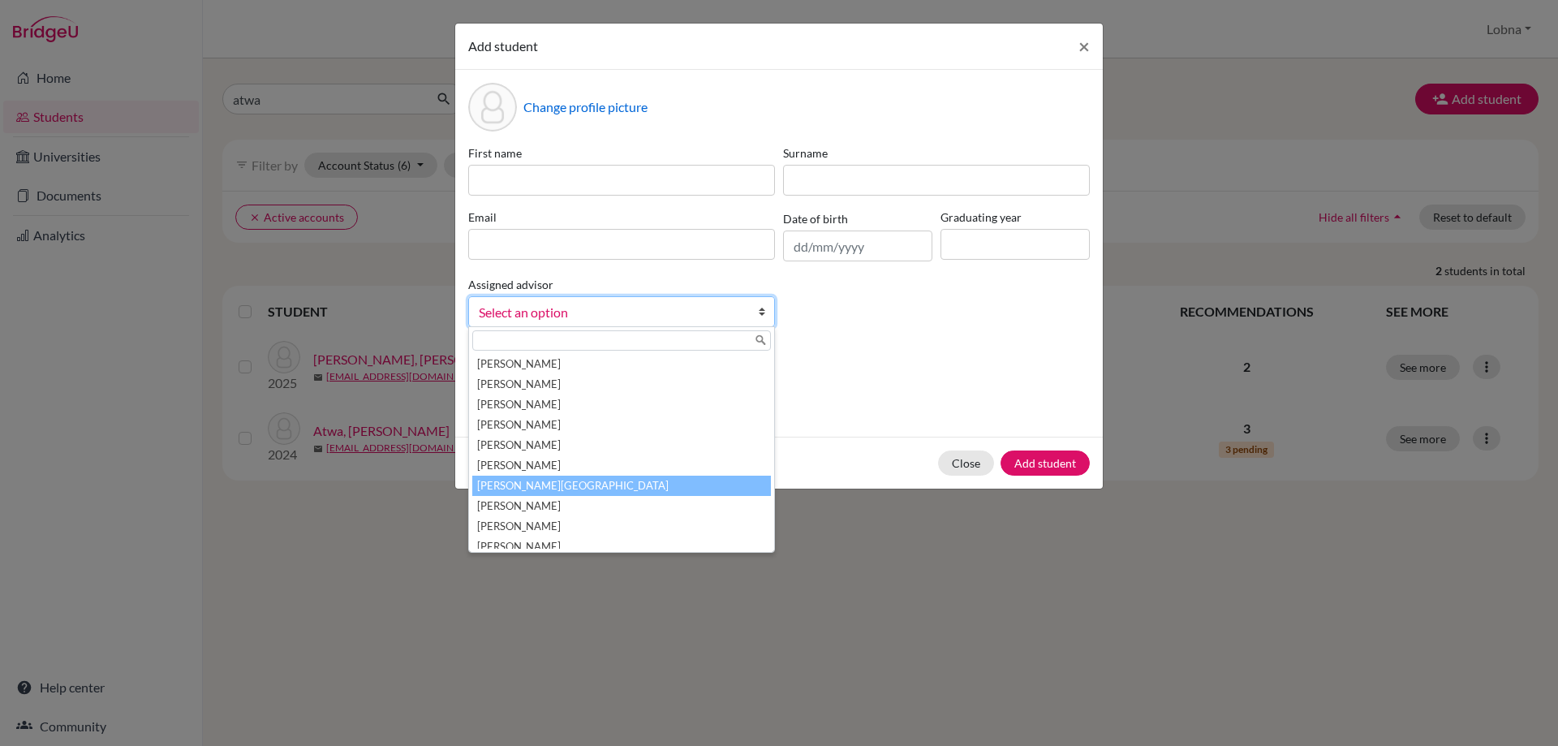
click at [564, 479] on li "Saeed, Lobna" at bounding box center [621, 485] width 299 height 20
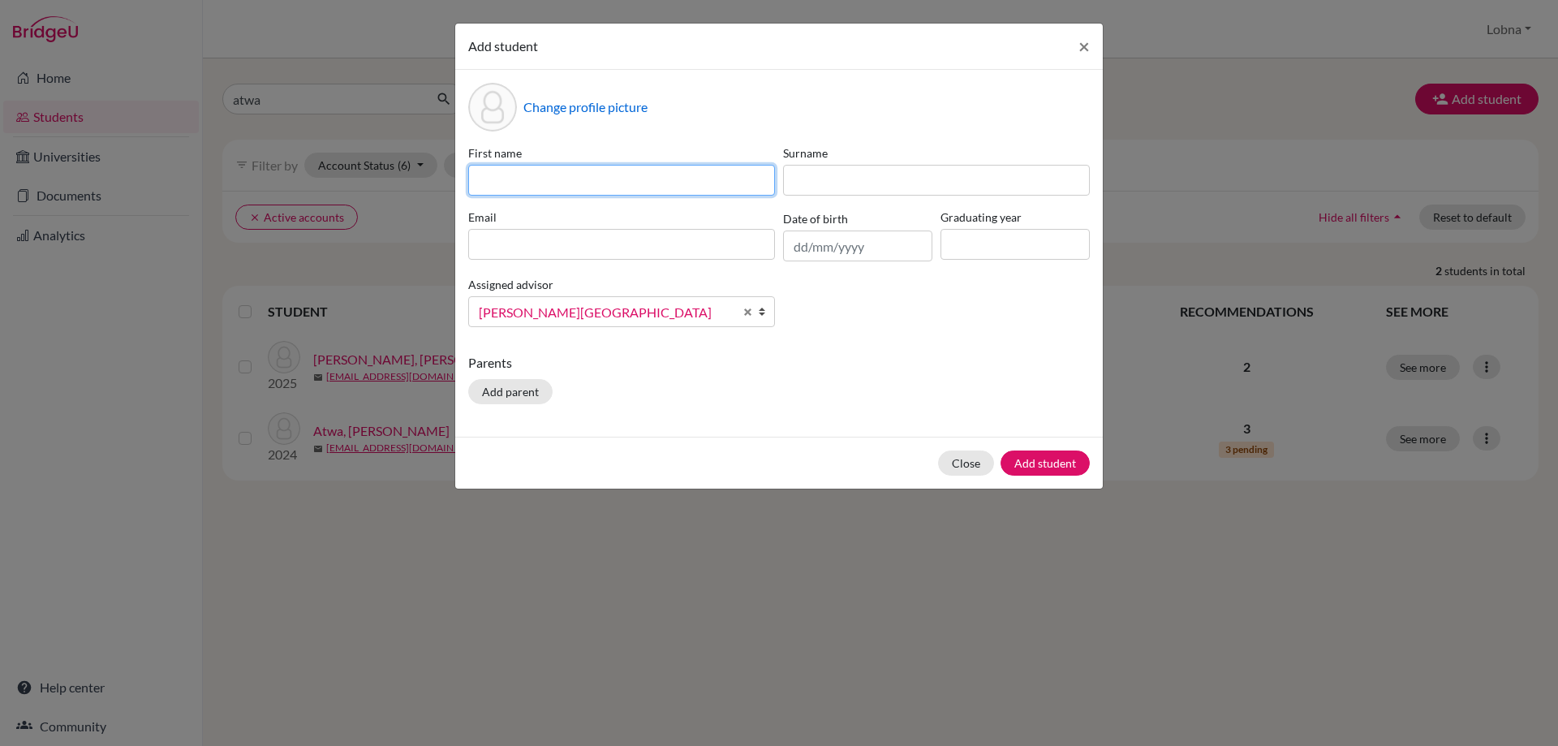
click at [574, 179] on input at bounding box center [621, 180] width 307 height 31
paste input "Kareem"
type input "Kareem"
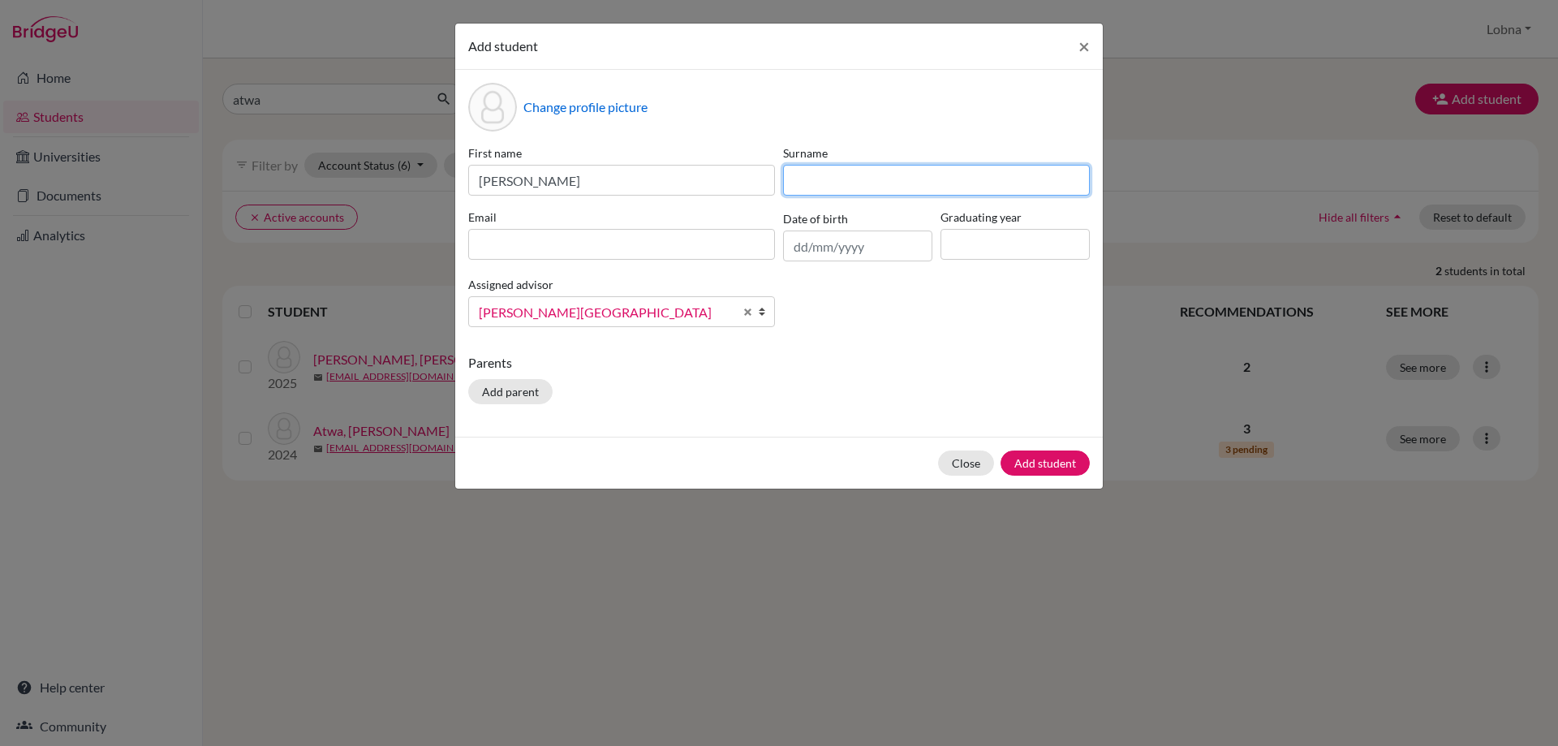
click at [844, 176] on input at bounding box center [936, 180] width 307 height 31
type input "Atwa"
click at [733, 242] on input at bounding box center [621, 244] width 307 height 31
click at [703, 240] on input at bounding box center [621, 244] width 307 height 31
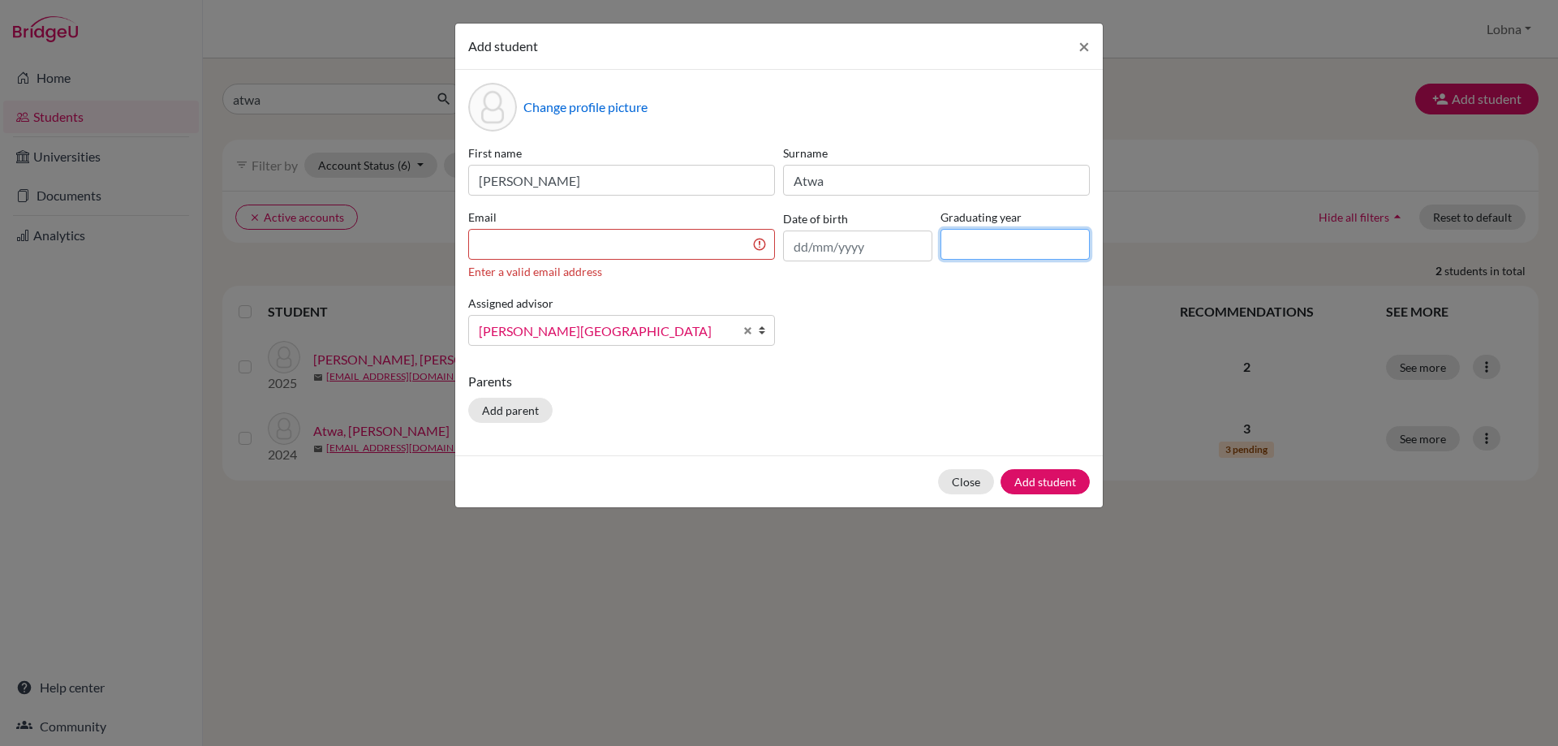
click at [986, 239] on input at bounding box center [1014, 244] width 149 height 31
type input "2026"
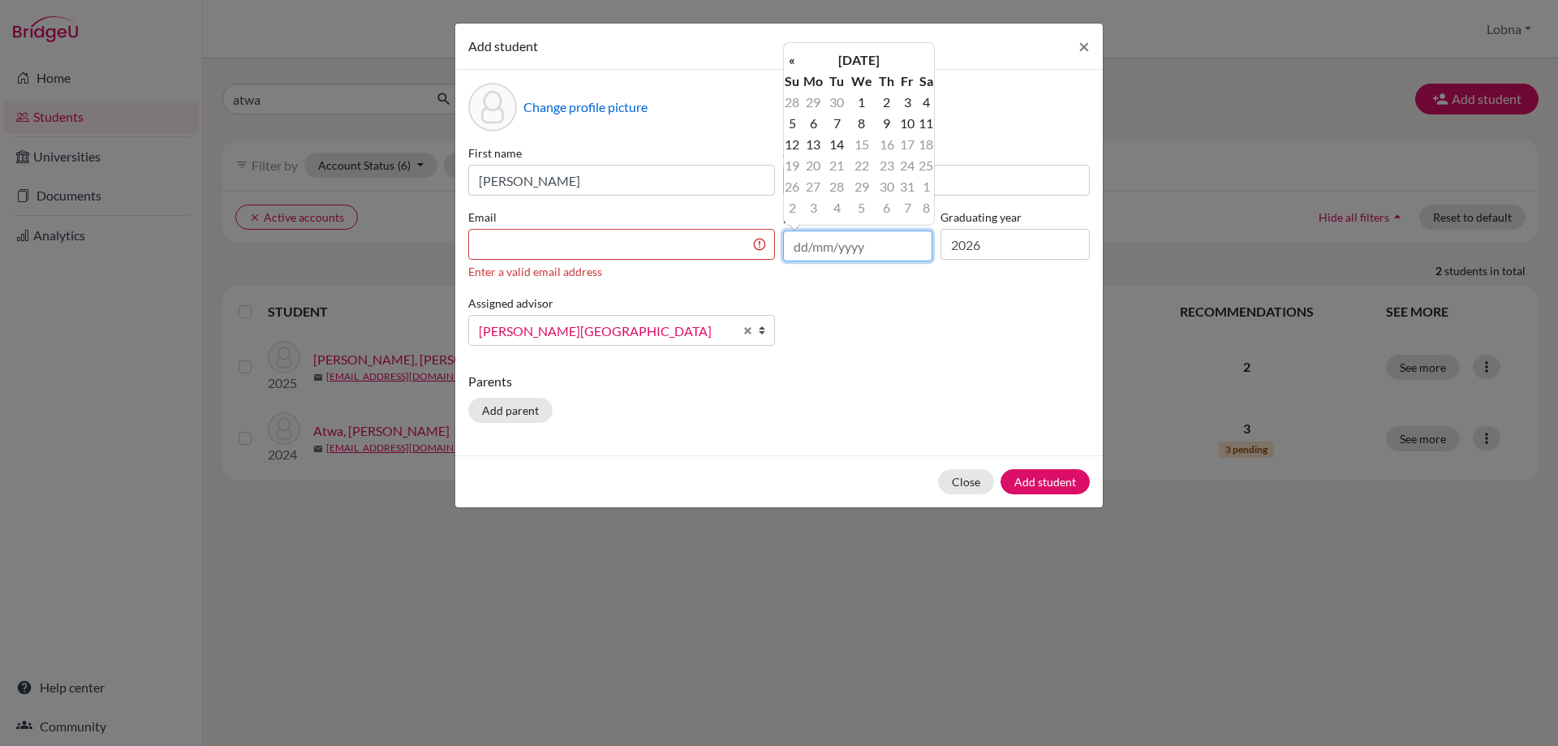
drag, startPoint x: 794, startPoint y: 247, endPoint x: 806, endPoint y: 247, distance: 11.4
click at [806, 247] on input "text" at bounding box center [857, 245] width 149 height 31
click at [819, 244] on input "03" at bounding box center [857, 245] width 149 height 31
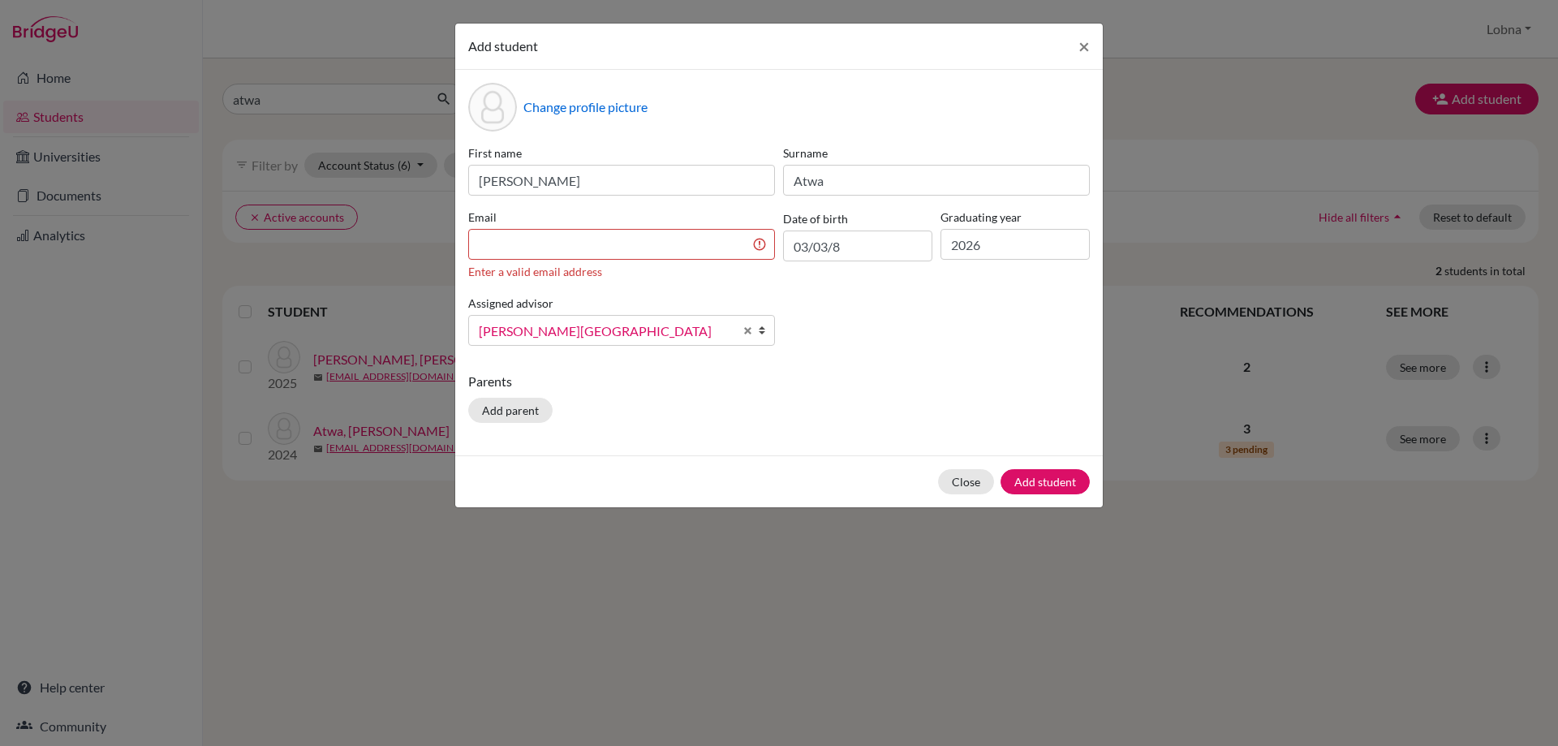
click at [823, 300] on div "First name Kareem Surname Atwa Email Enter a valid email address Date of birth …" at bounding box center [779, 251] width 630 height 214
click at [826, 249] on input "03/03/8" at bounding box center [857, 245] width 149 height 31
drag, startPoint x: 817, startPoint y: 247, endPoint x: 828, endPoint y: 247, distance: 11.4
click at [828, 247] on input "03/03/8" at bounding box center [857, 245] width 149 height 31
click at [795, 170] on td "15" at bounding box center [792, 165] width 16 height 21
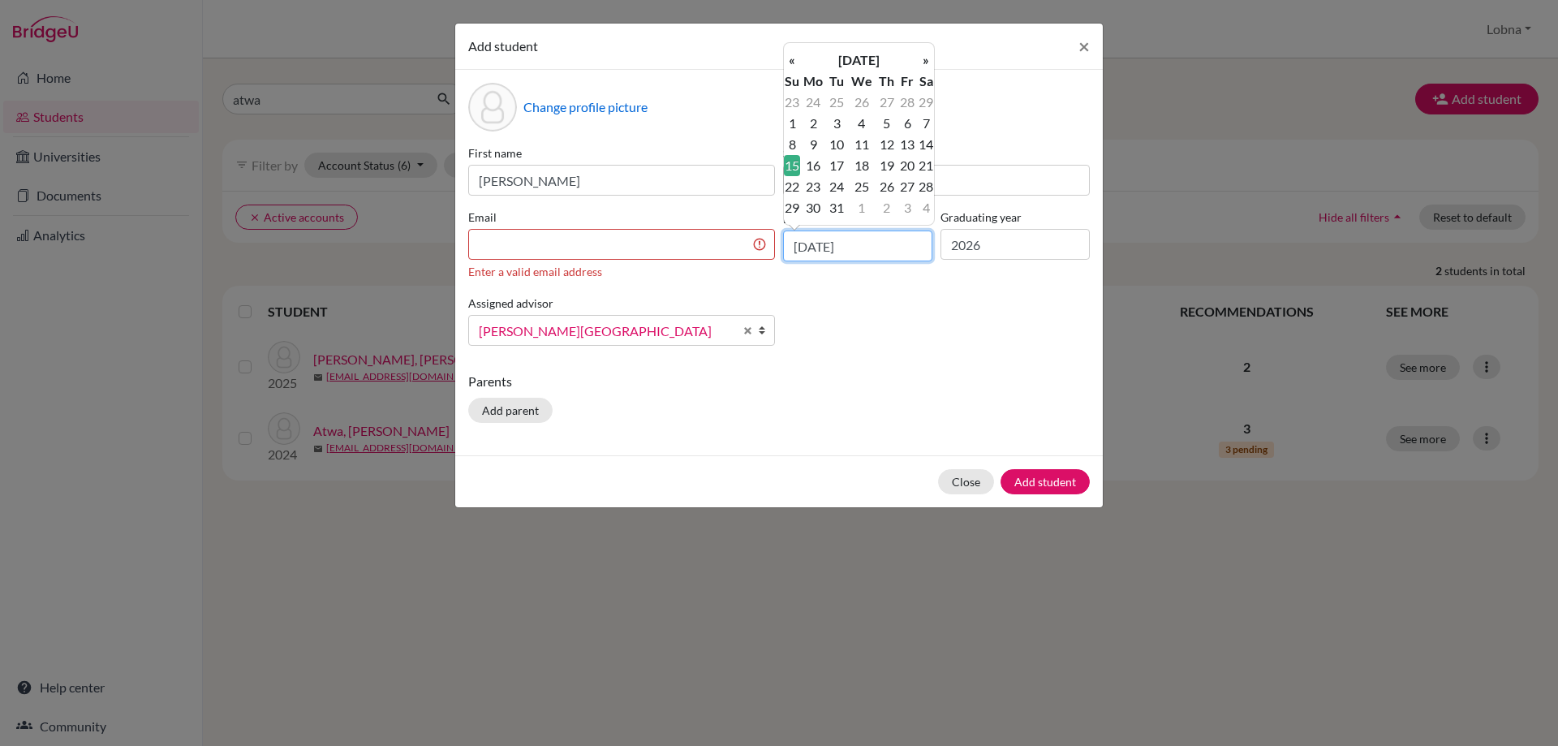
drag, startPoint x: 867, startPoint y: 247, endPoint x: 845, endPoint y: 246, distance: 22.8
click at [840, 246] on input "15/03/1908" at bounding box center [857, 245] width 149 height 31
drag, startPoint x: 833, startPoint y: 246, endPoint x: 848, endPoint y: 247, distance: 14.6
click at [848, 247] on input "15/03/1908" at bounding box center [857, 245] width 149 height 31
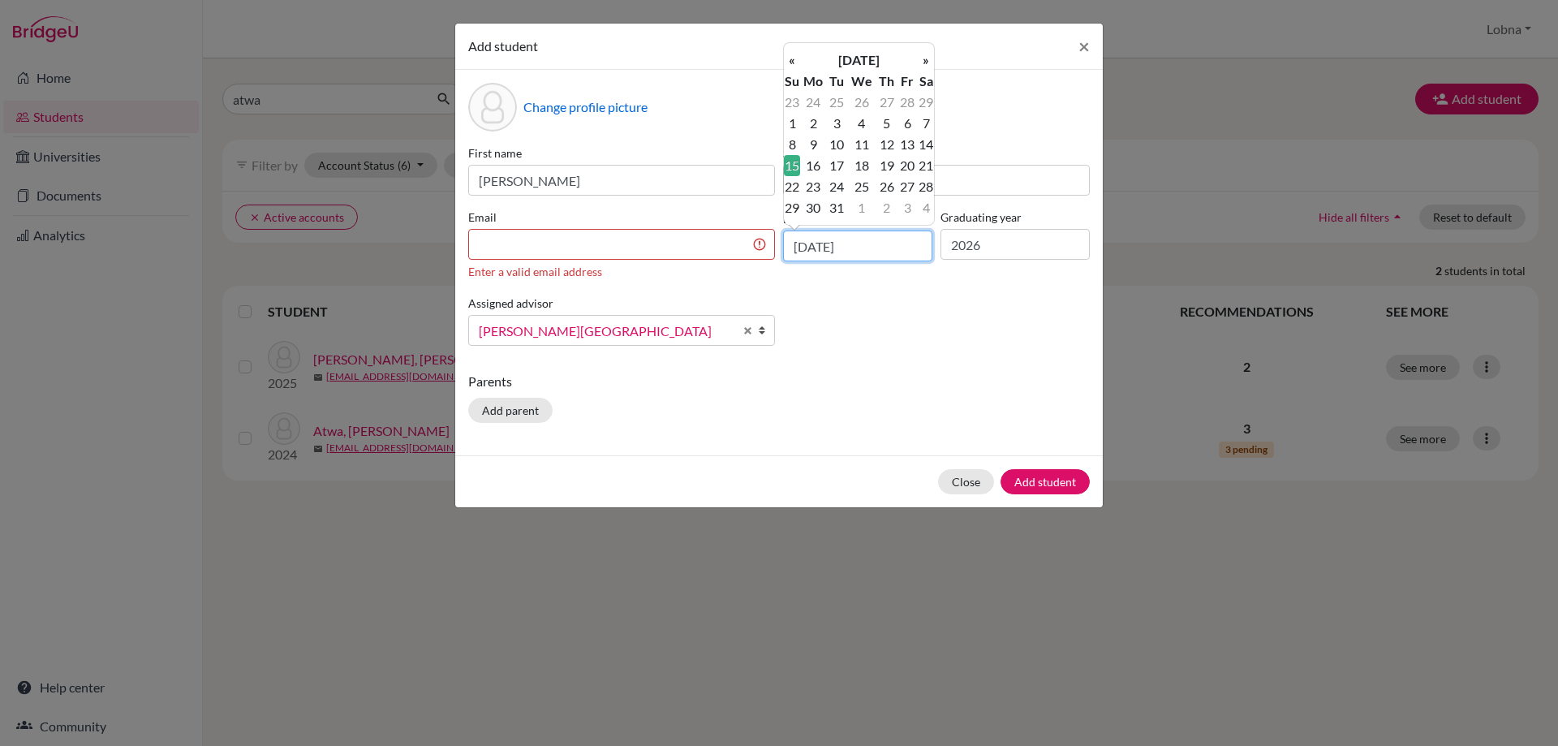
drag, startPoint x: 836, startPoint y: 247, endPoint x: 884, endPoint y: 248, distance: 48.7
click at [884, 248] on input "15/03/1908" at bounding box center [857, 245] width 149 height 31
type input "15/03/2008"
click at [886, 285] on div "First name Kareem Surname Atwa Email Enter a valid email address Date of birth …" at bounding box center [779, 251] width 630 height 214
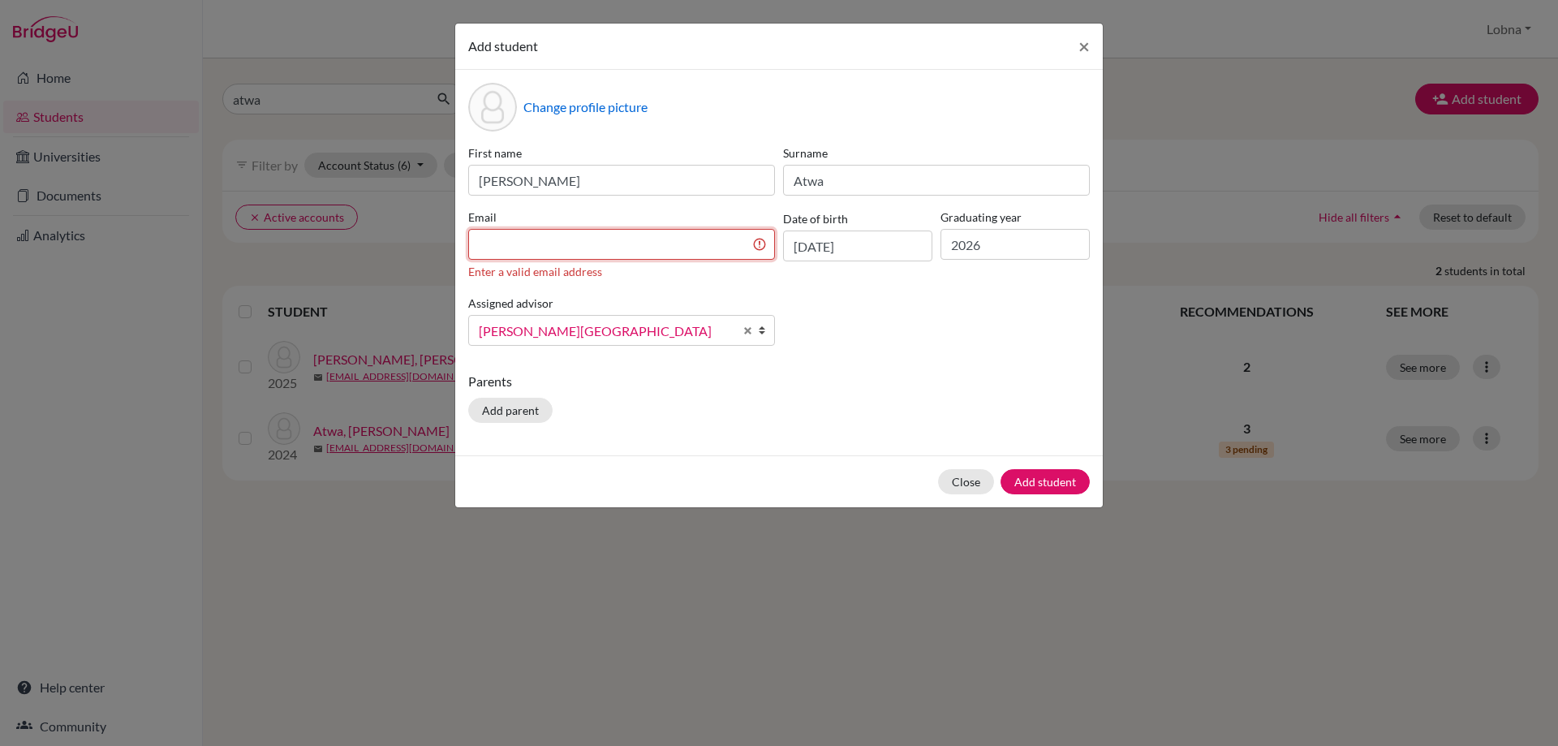
click at [644, 247] on input at bounding box center [621, 244] width 307 height 31
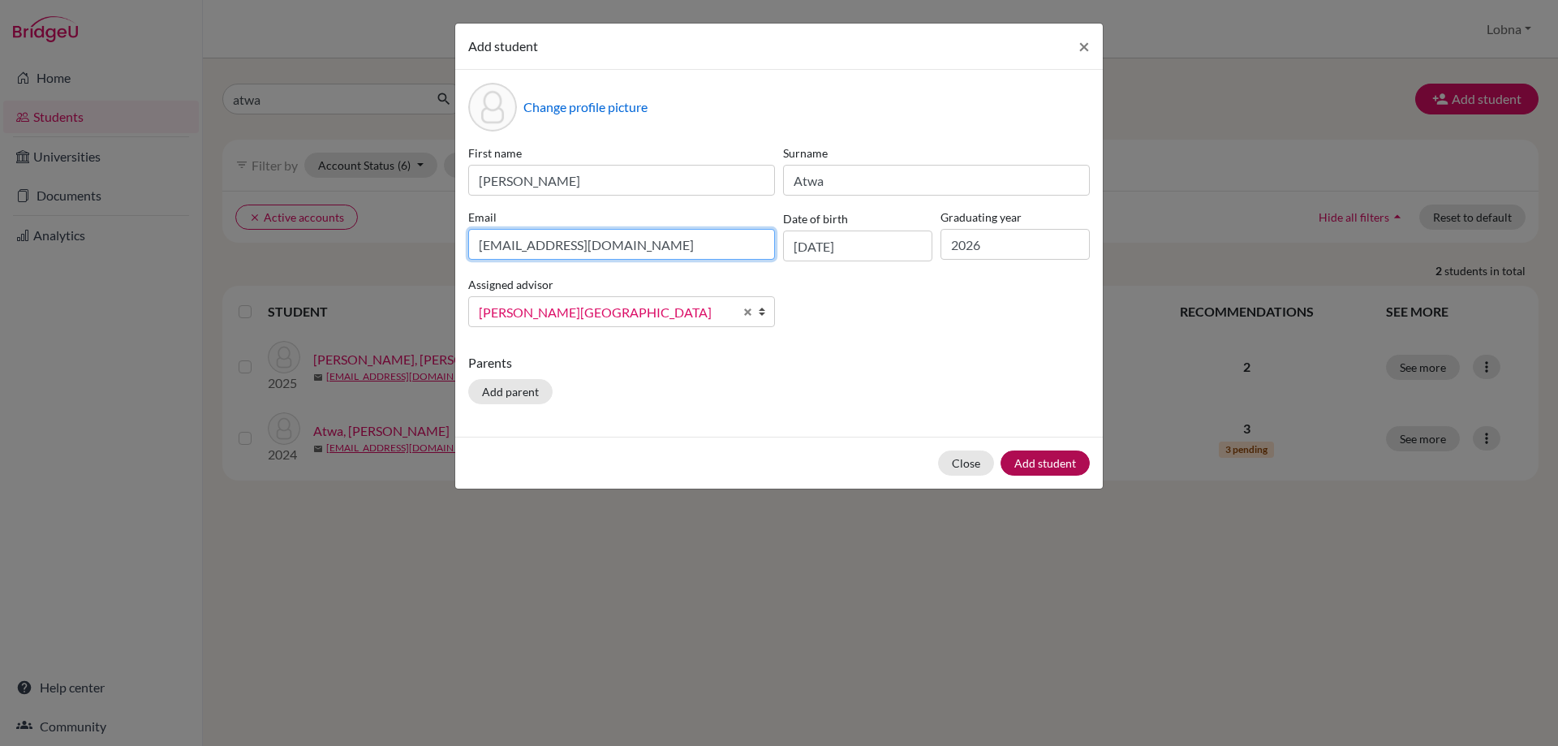
type input "[EMAIL_ADDRESS][DOMAIN_NAME]"
click at [1039, 462] on button "Add student" at bounding box center [1044, 462] width 89 height 25
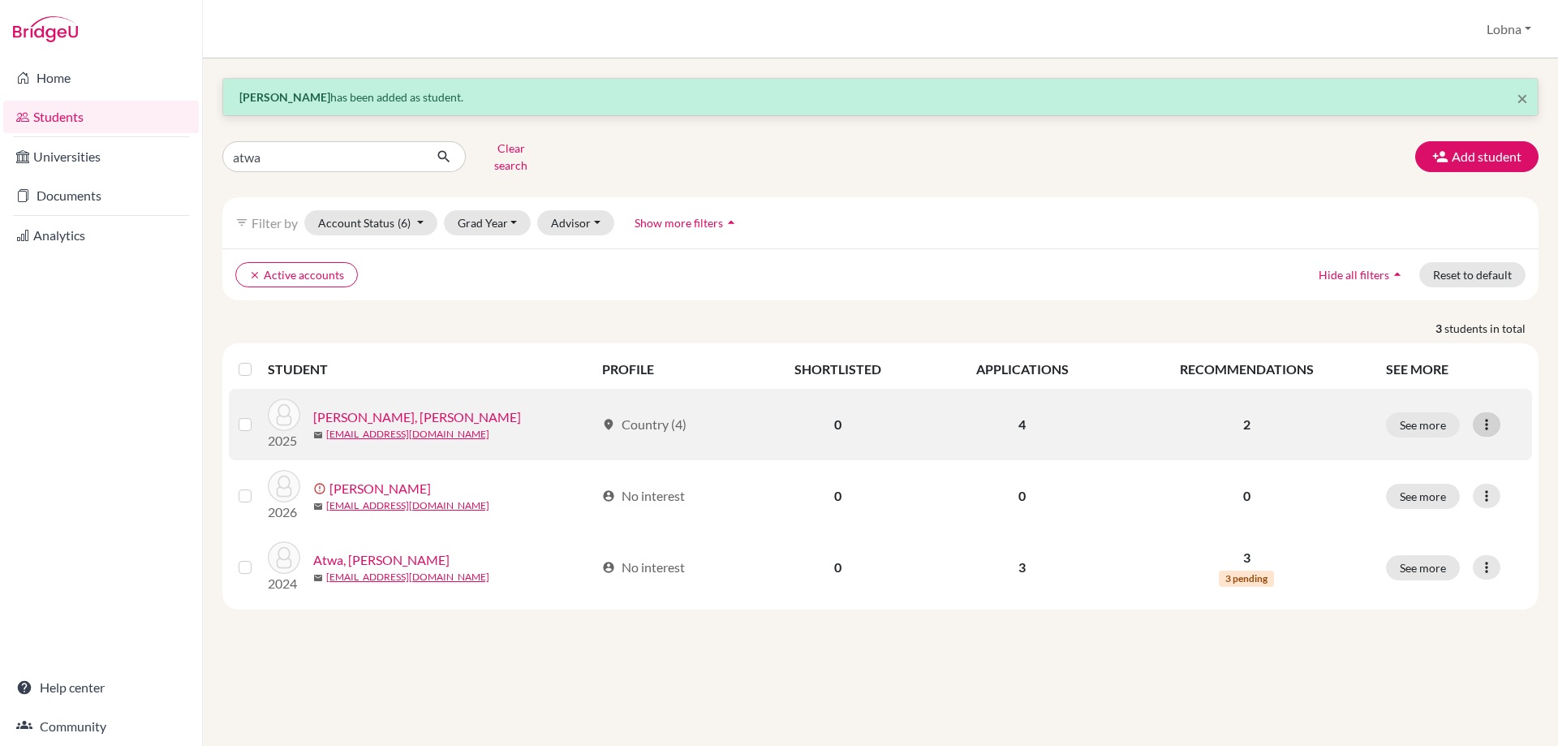
click at [1479, 416] on icon at bounding box center [1486, 424] width 16 height 16
click at [1434, 412] on button "See more" at bounding box center [1423, 424] width 74 height 25
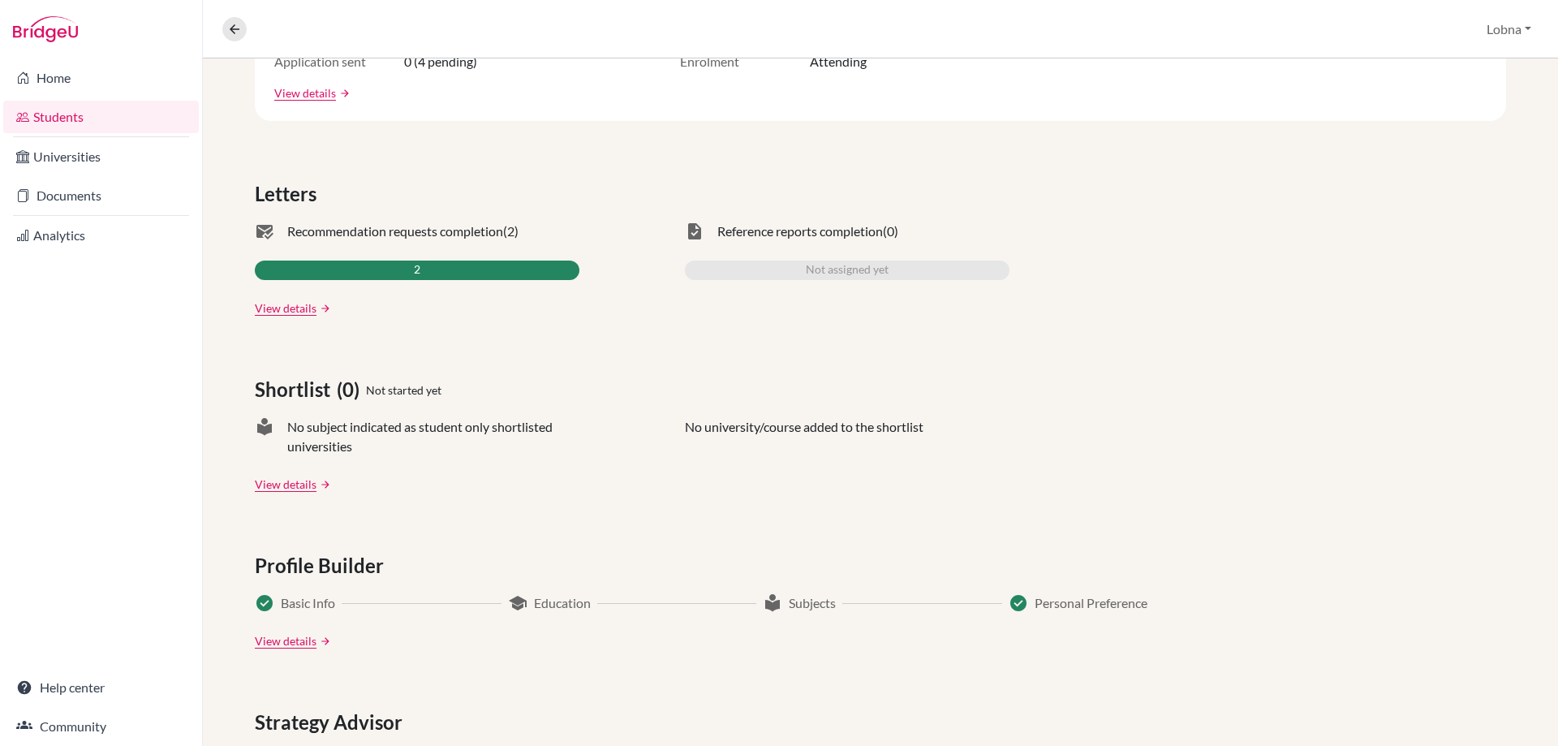
scroll to position [406, 0]
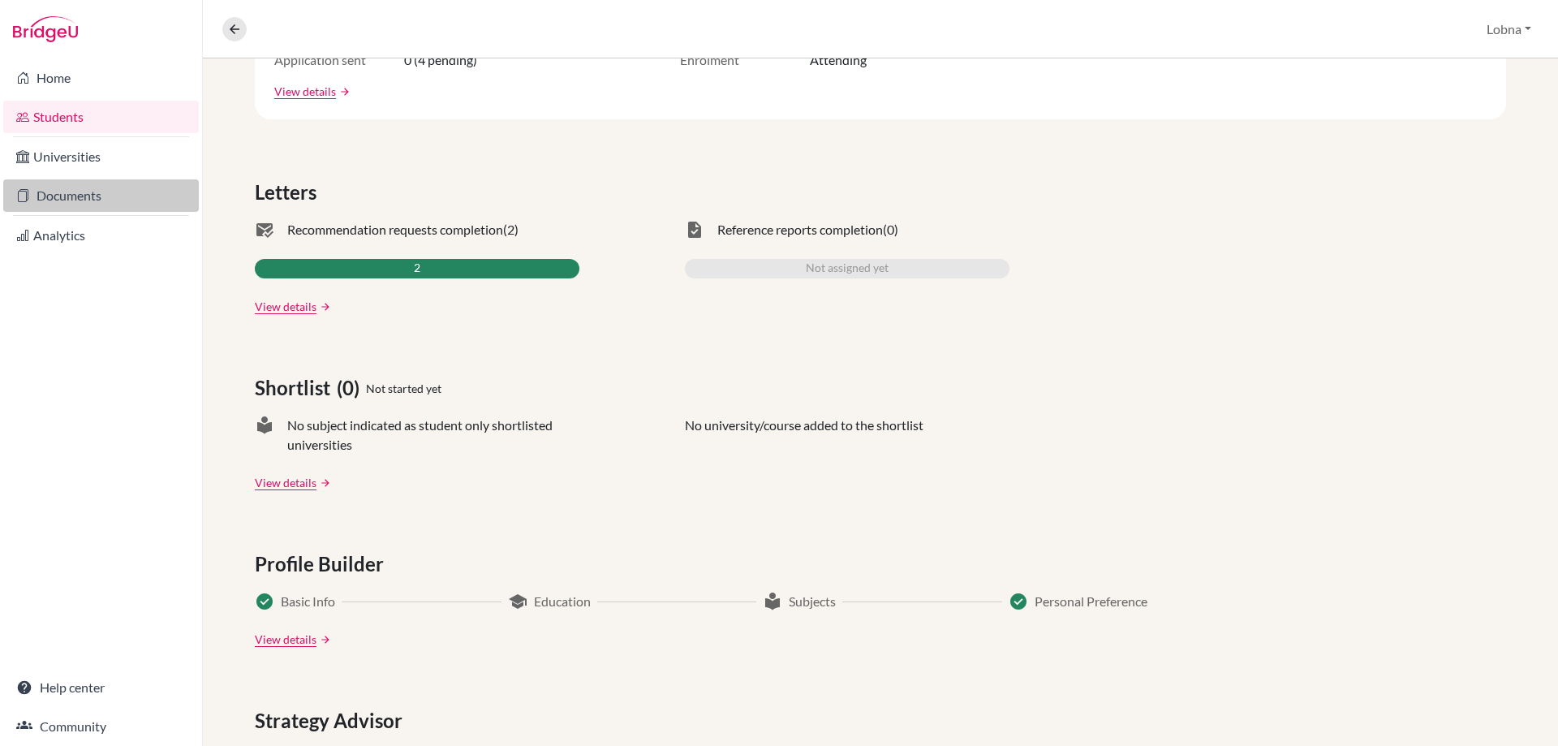
click at [68, 188] on link "Documents" at bounding box center [101, 195] width 196 height 32
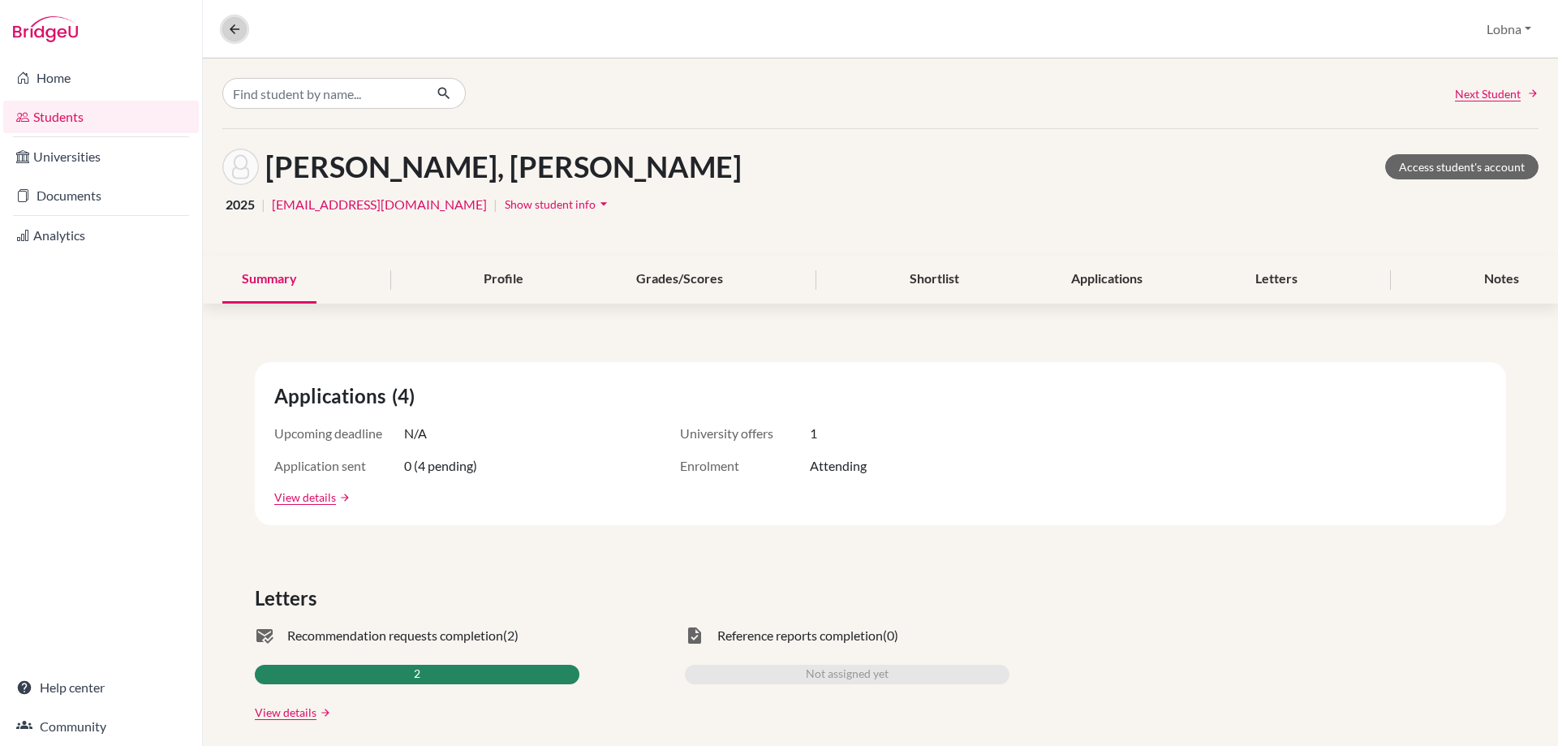
click at [231, 26] on icon at bounding box center [234, 29] width 15 height 15
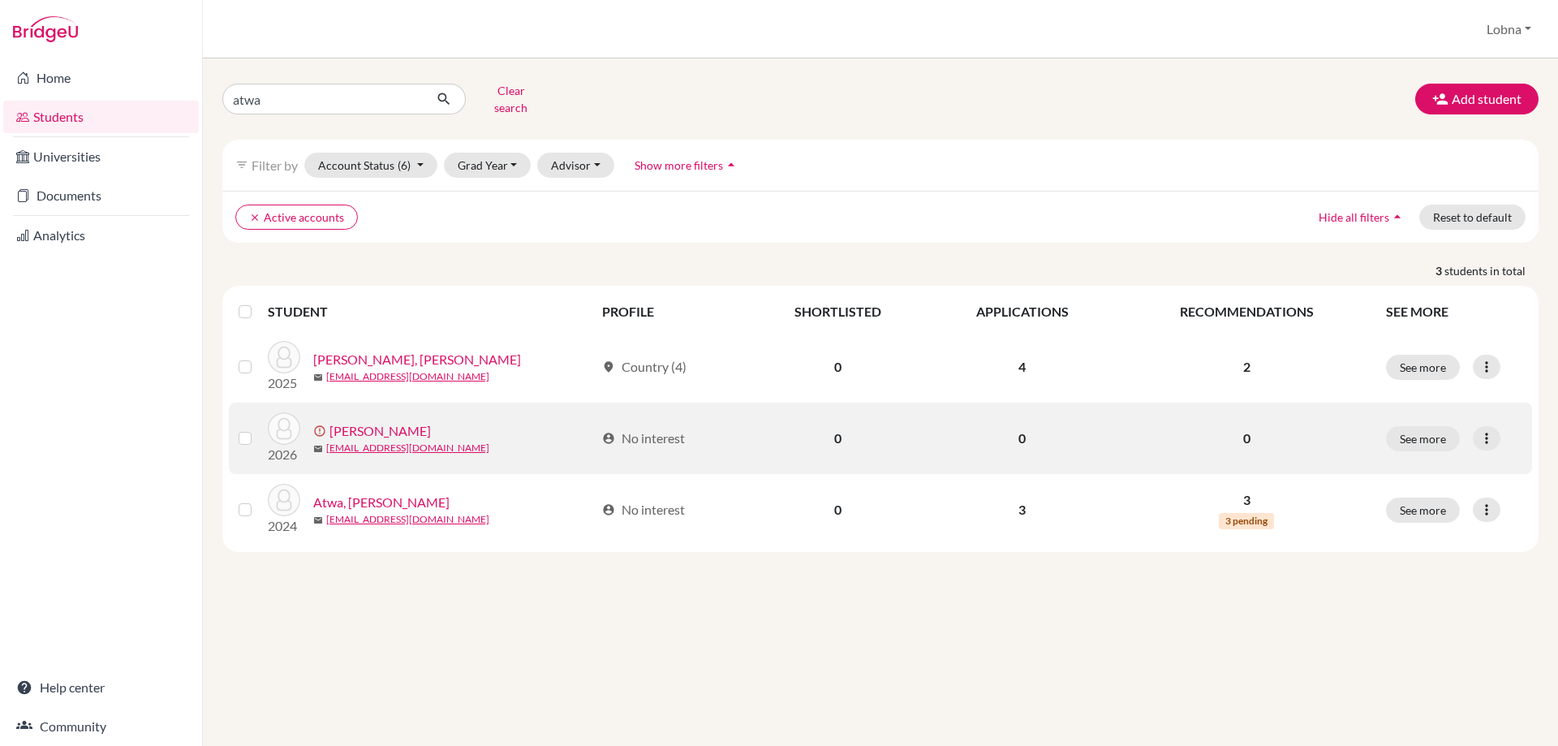
click at [377, 421] on link "[PERSON_NAME]" at bounding box center [379, 430] width 101 height 19
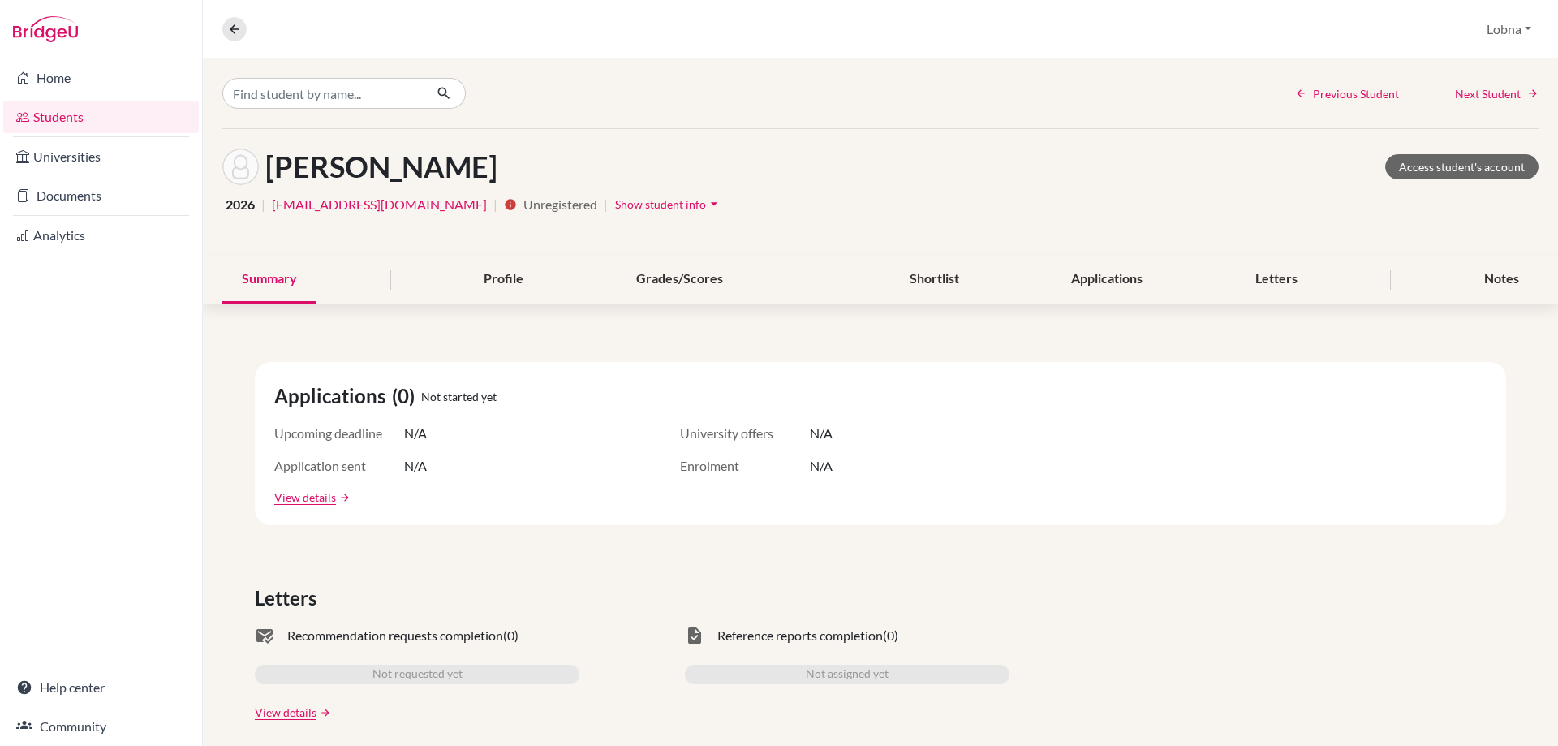
click at [640, 202] on span "Show student info" at bounding box center [660, 204] width 91 height 14
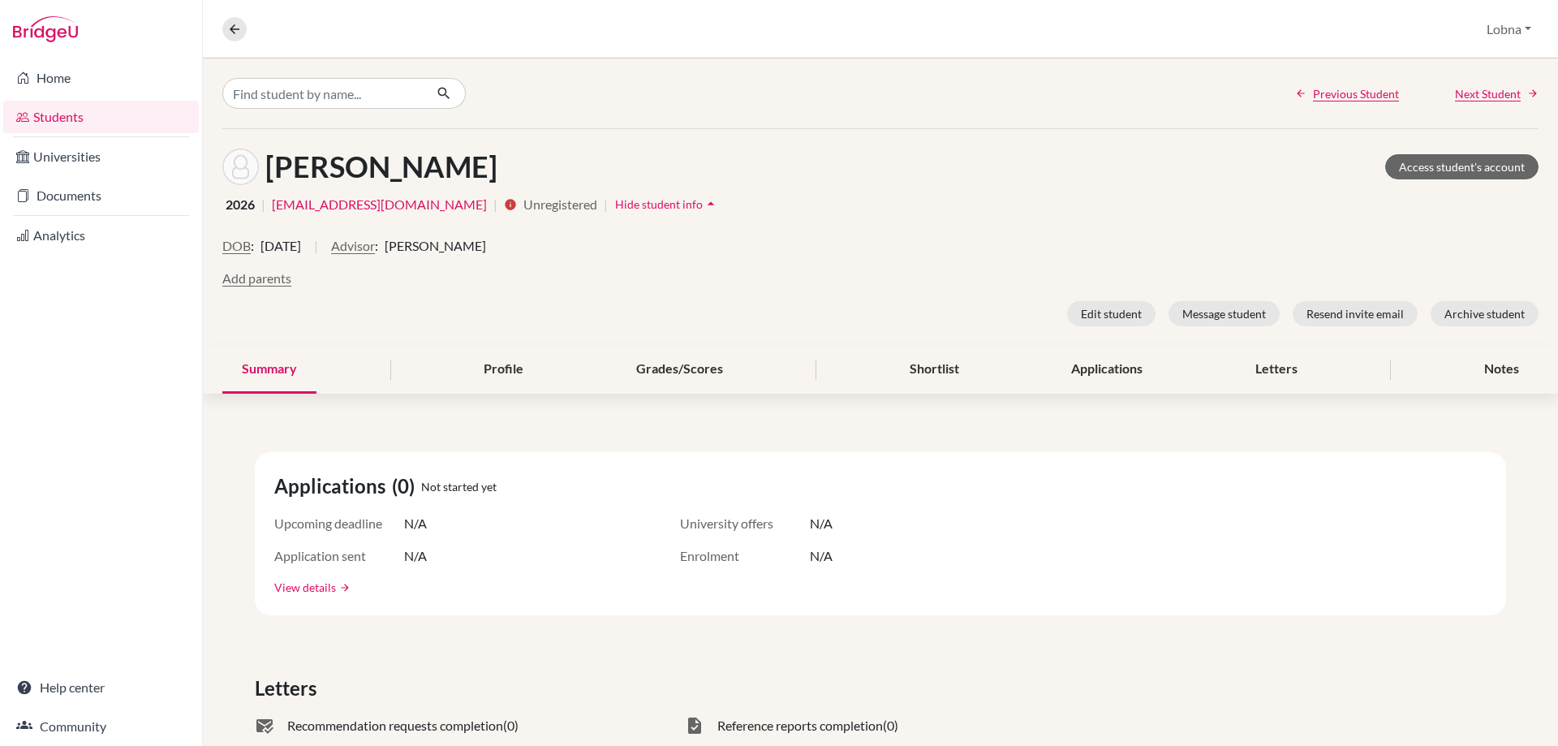
click at [312, 587] on link "View details" at bounding box center [305, 586] width 62 height 17
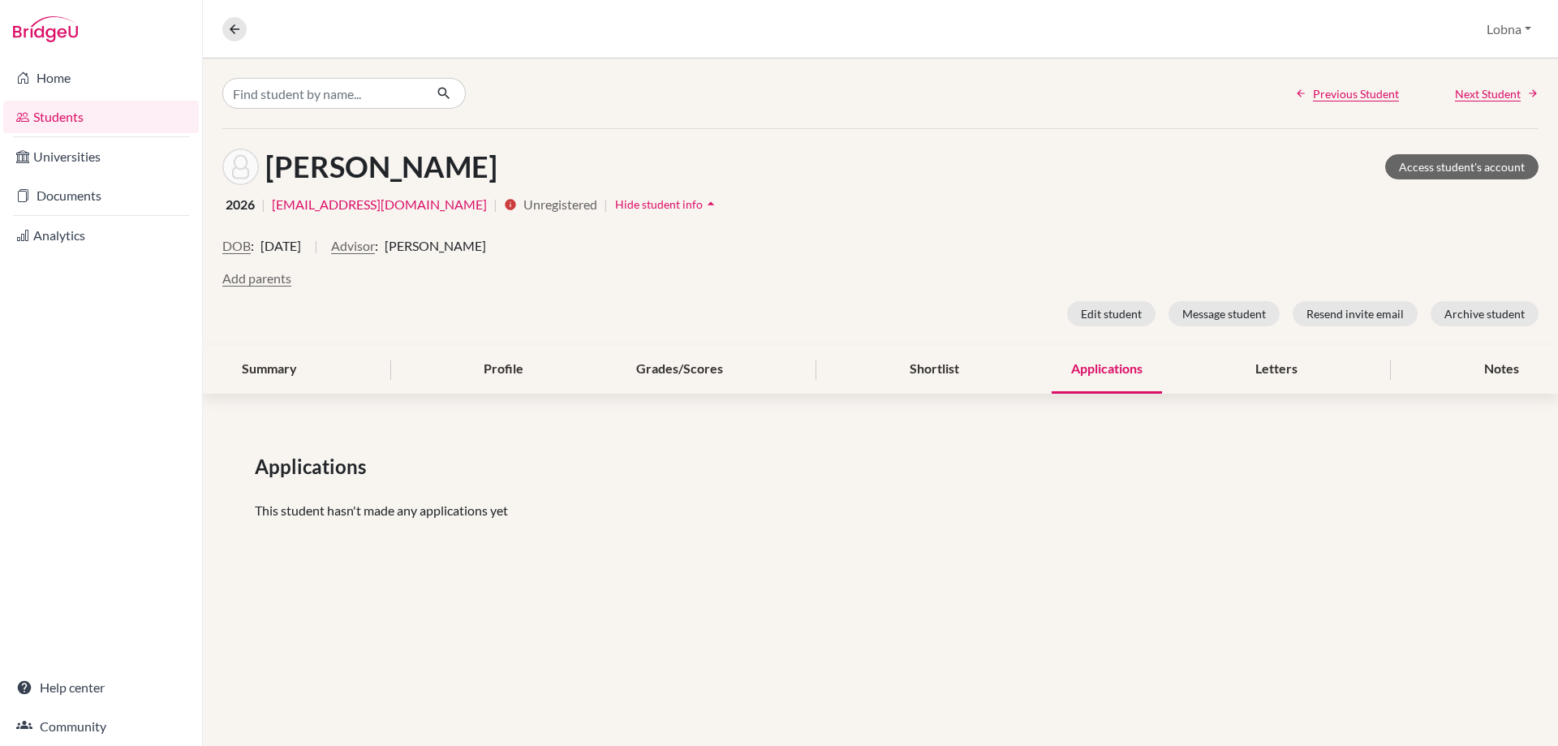
click at [523, 207] on span "Unregistered" at bounding box center [560, 204] width 74 height 19
click at [504, 205] on icon "info" at bounding box center [510, 204] width 13 height 13
click at [1433, 163] on link "Access student's account" at bounding box center [1461, 166] width 153 height 25
click at [61, 198] on link "Documents" at bounding box center [101, 195] width 196 height 32
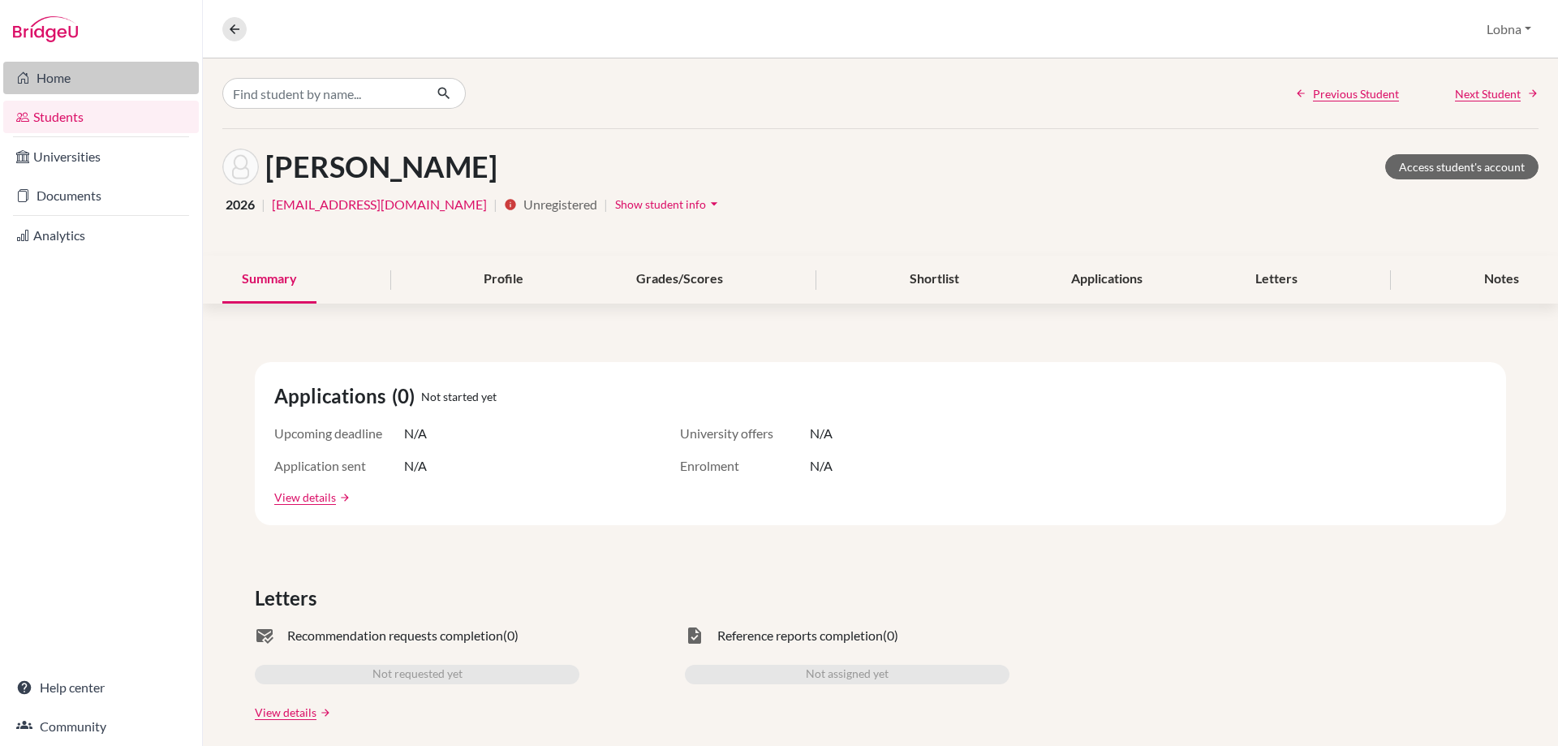
click at [62, 81] on link "Home" at bounding box center [101, 78] width 196 height 32
